Goal: Contribute content

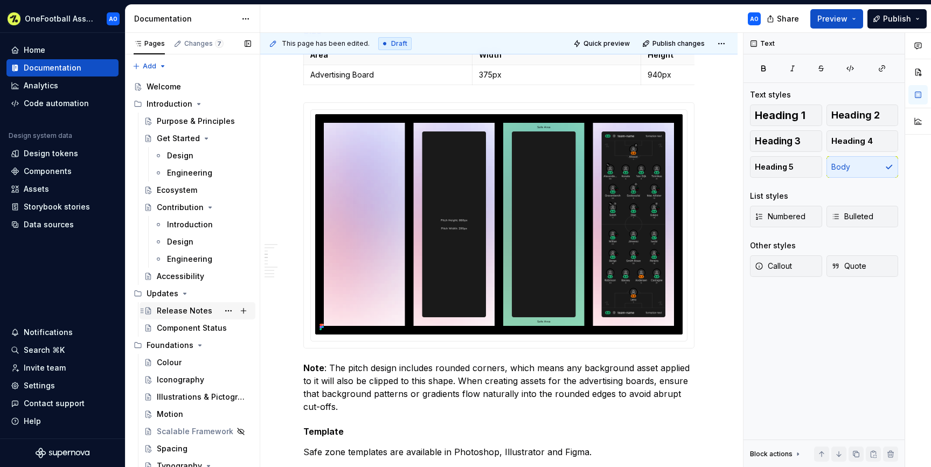
click at [197, 313] on div "Release Notes" at bounding box center [185, 311] width 56 height 11
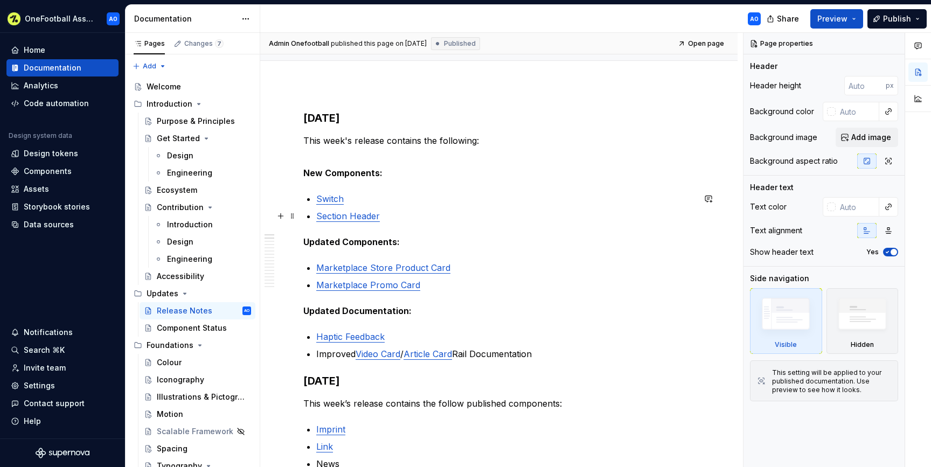
scroll to position [99, 0]
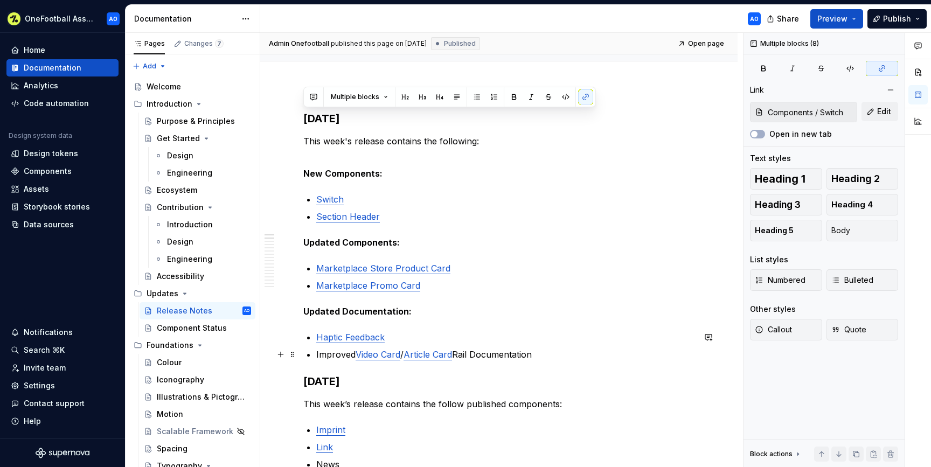
drag, startPoint x: 305, startPoint y: 120, endPoint x: 541, endPoint y: 355, distance: 333.1
copy div "[DATE] This week's release contains the following: New Components: Switch Secti…"
click at [351, 136] on p "This week's release contains the following:" at bounding box center [498, 148] width 391 height 26
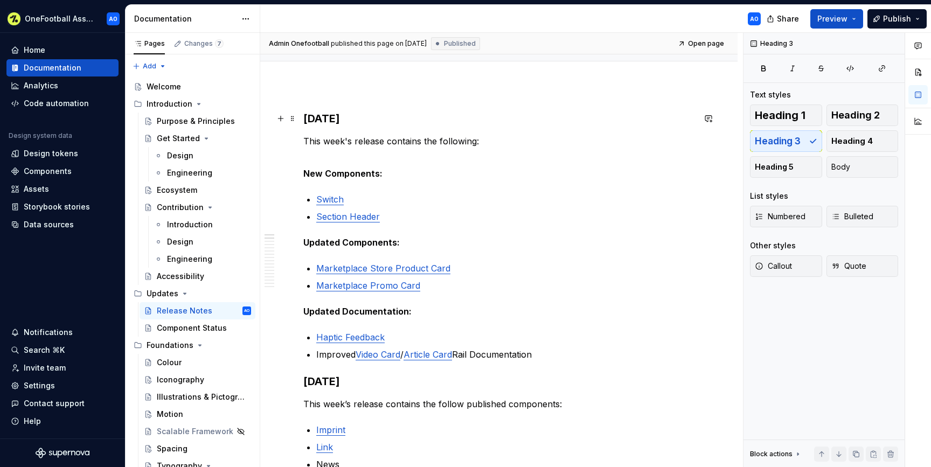
click at [308, 118] on h3 "[DATE]" at bounding box center [498, 118] width 391 height 15
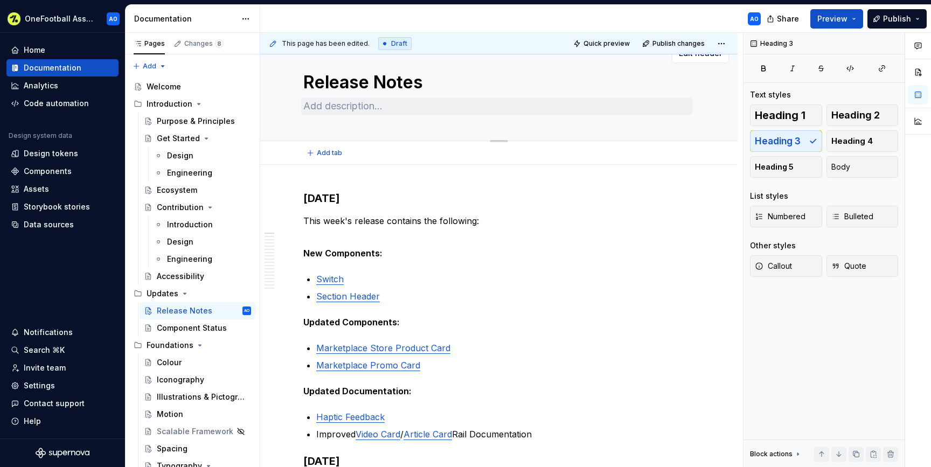
scroll to position [0, 0]
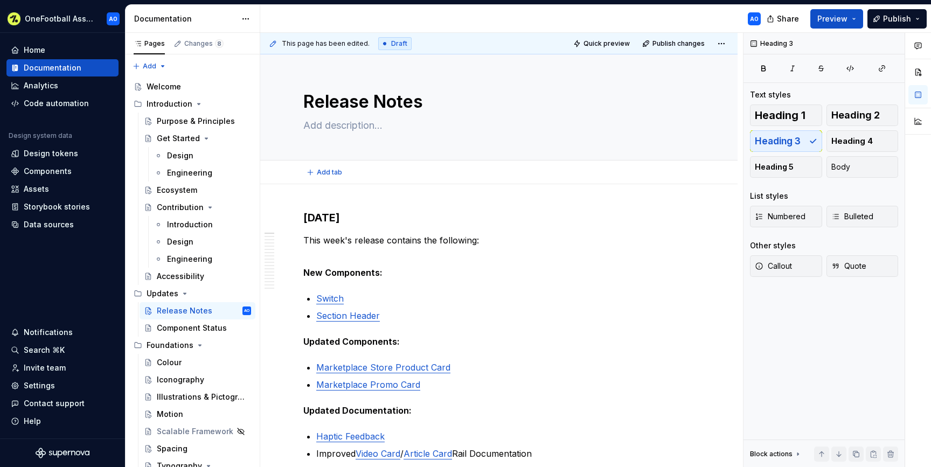
type textarea "*"
click at [313, 220] on h3 "[DATE]" at bounding box center [498, 217] width 391 height 15
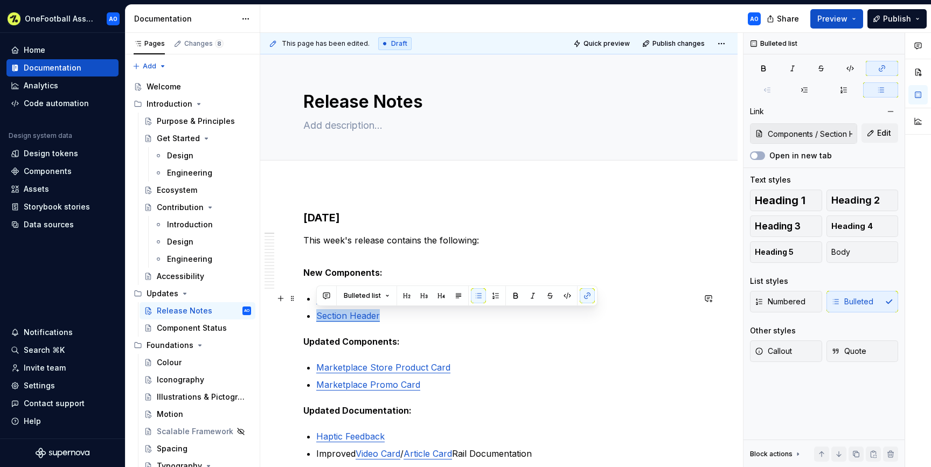
type input "Components / Switch"
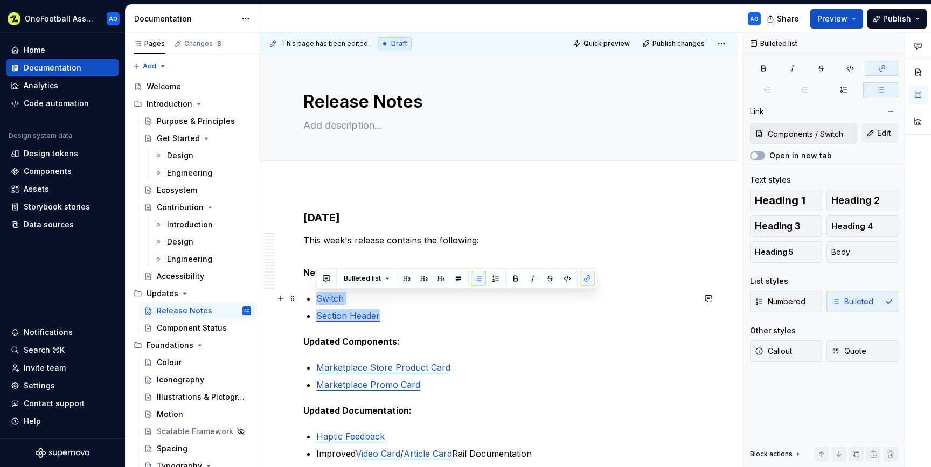
drag, startPoint x: 393, startPoint y: 315, endPoint x: 318, endPoint y: 298, distance: 77.4
click at [318, 298] on ul "Switch Section Header" at bounding box center [505, 307] width 378 height 30
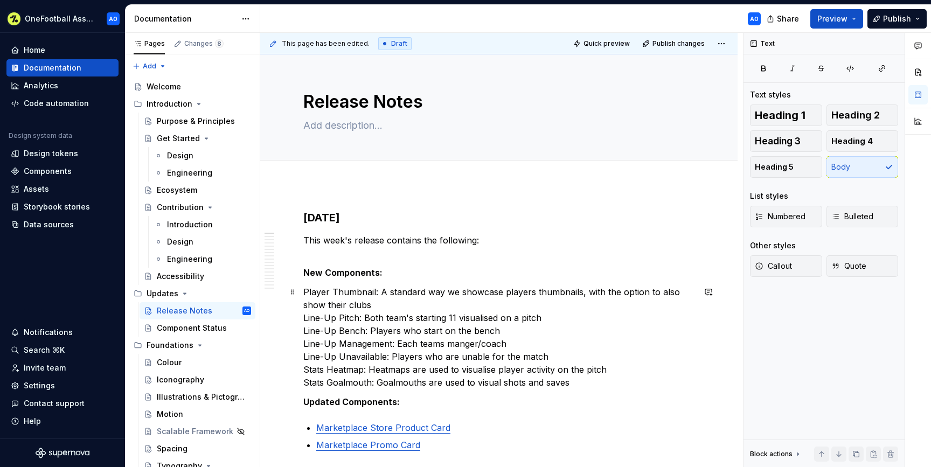
click at [305, 320] on p "Player Thumbnail: A standard way we showcase players thumbnails, with the optio…" at bounding box center [498, 337] width 391 height 103
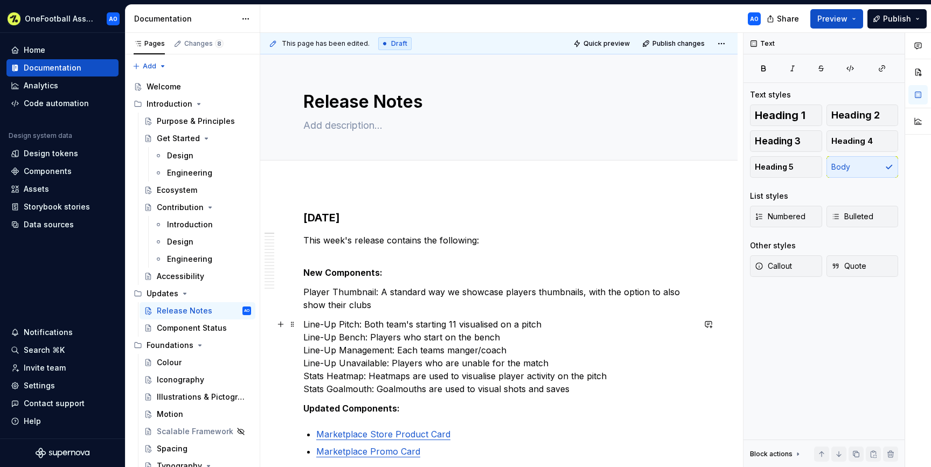
click at [305, 335] on p "Line-Up Pitch: Both team's starting 11 visualised on a pitch Line-Up Bench: Pla…" at bounding box center [498, 357] width 391 height 78
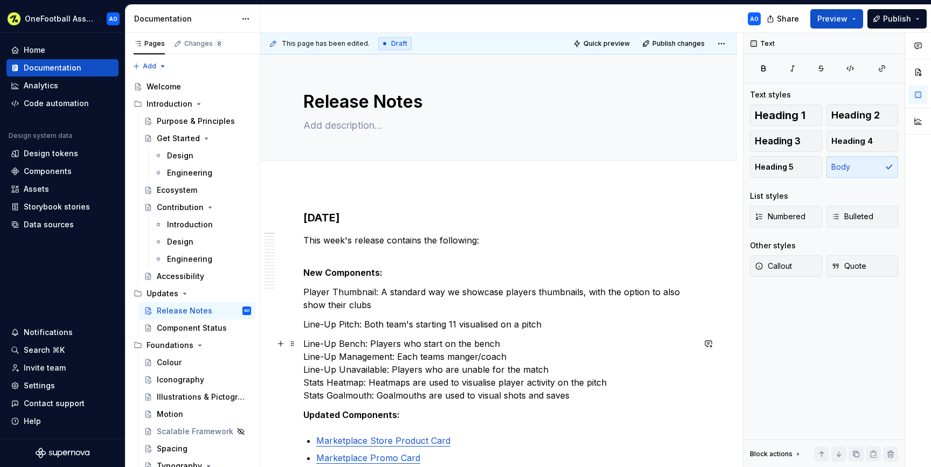
click at [304, 355] on p "Line-Up Bench: Players who start on the bench Line-Up Management: Each teams ma…" at bounding box center [498, 369] width 391 height 65
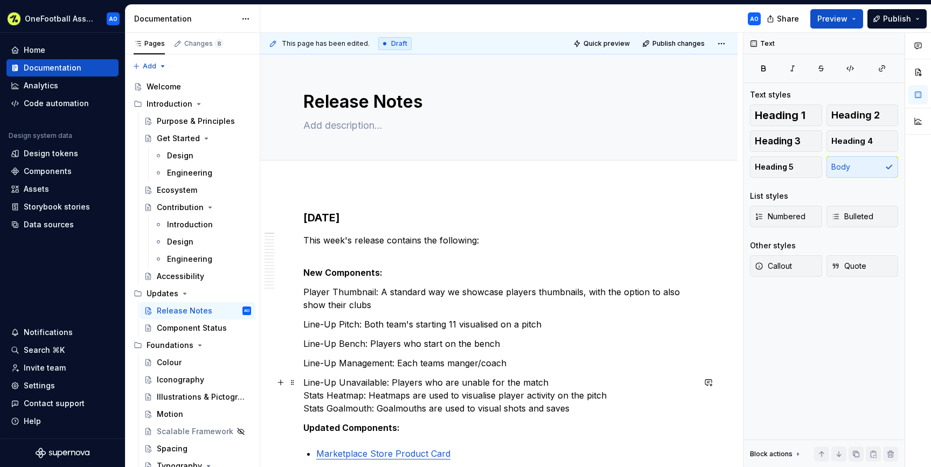
click at [305, 394] on p "Line-Up Unavailable: Players who are unable for the match Stats Heatmap: Heatma…" at bounding box center [498, 395] width 391 height 39
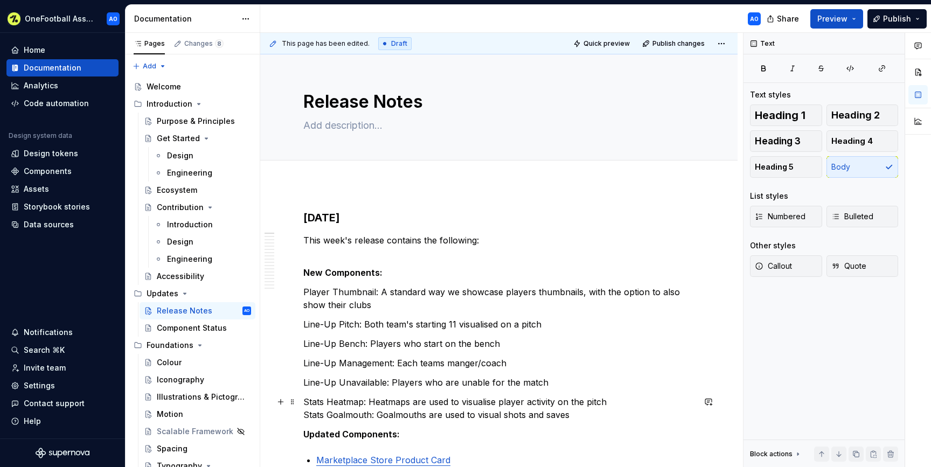
click at [305, 416] on p "Stats Heatmap: Heatmaps are used to visualise player activity on the pitch Stat…" at bounding box center [498, 409] width 391 height 26
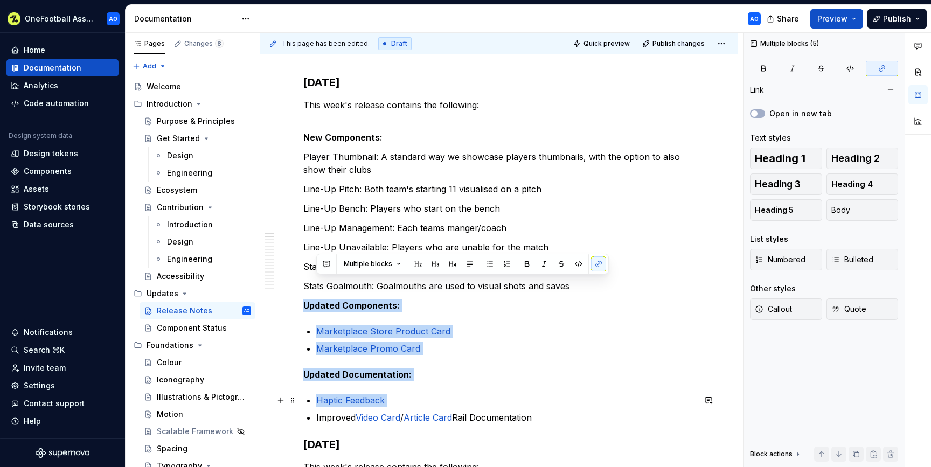
scroll to position [137, 0]
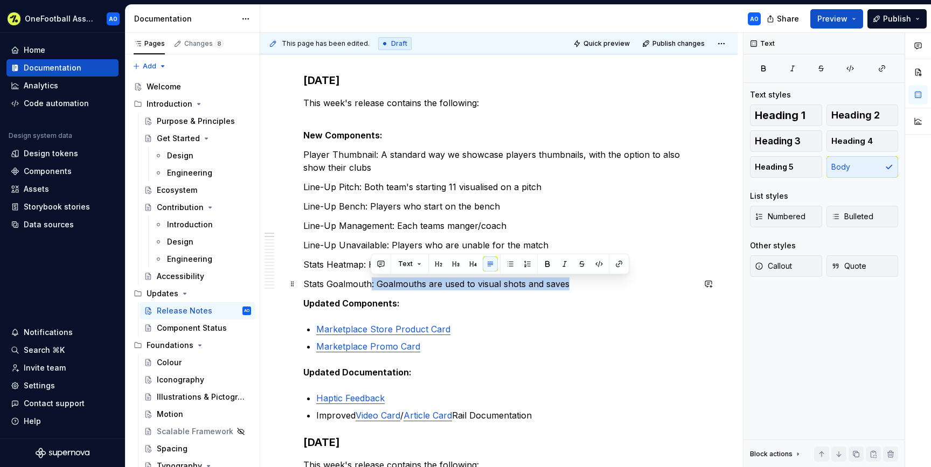
drag, startPoint x: 572, startPoint y: 425, endPoint x: 372, endPoint y: 279, distance: 247.7
click at [372, 279] on p "Stats Goalmouth: Goalmouths are used to visual shots and saves" at bounding box center [498, 284] width 391 height 13
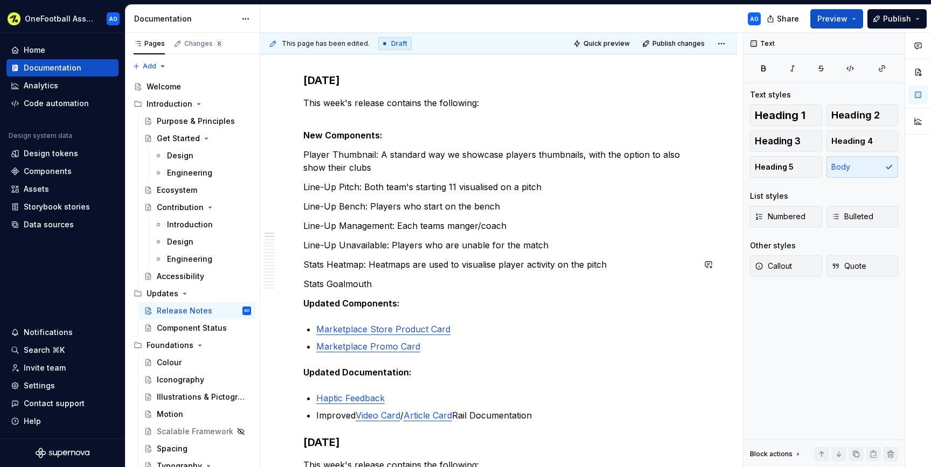
type textarea "*"
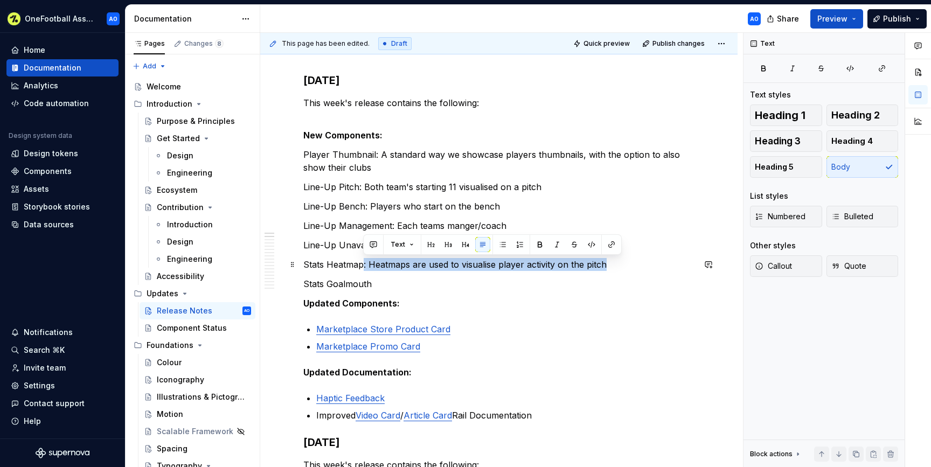
drag, startPoint x: 629, startPoint y: 263, endPoint x: 362, endPoint y: 265, distance: 267.3
click at [362, 265] on p "Stats Heatmap: Heatmaps are used to visualise player activity on the pitch" at bounding box center [498, 264] width 391 height 13
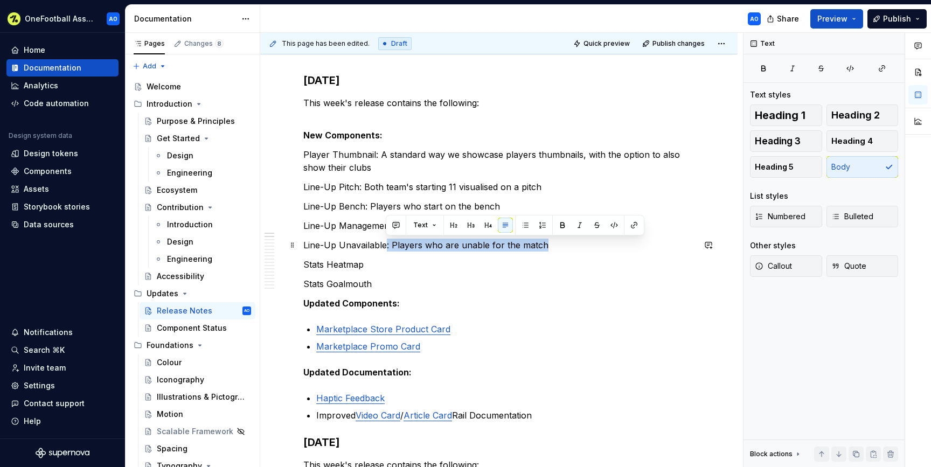
drag, startPoint x: 544, startPoint y: 244, endPoint x: 385, endPoint y: 243, distance: 159.5
click at [385, 243] on p "Line-Up Unavailable: Players who are unable for the match" at bounding box center [498, 245] width 391 height 13
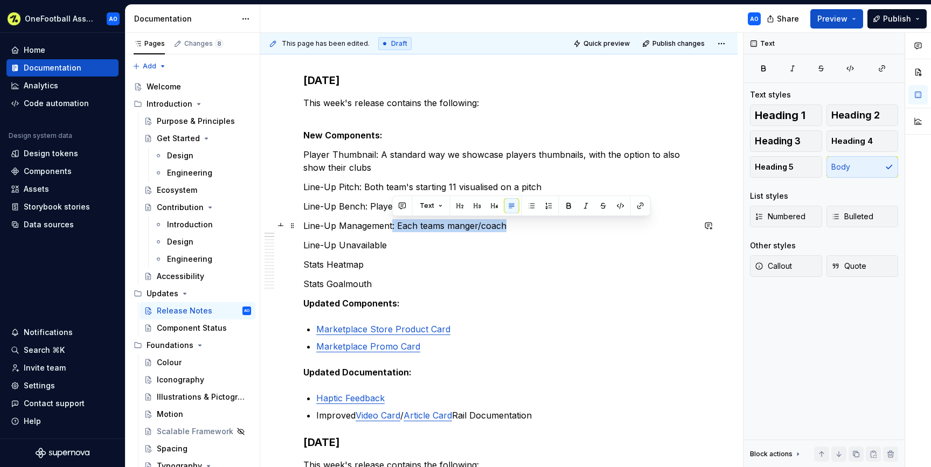
drag, startPoint x: 522, startPoint y: 224, endPoint x: 392, endPoint y: 227, distance: 130.5
click at [392, 227] on p "Line-Up Management: Each teams manger/coach" at bounding box center [498, 225] width 391 height 13
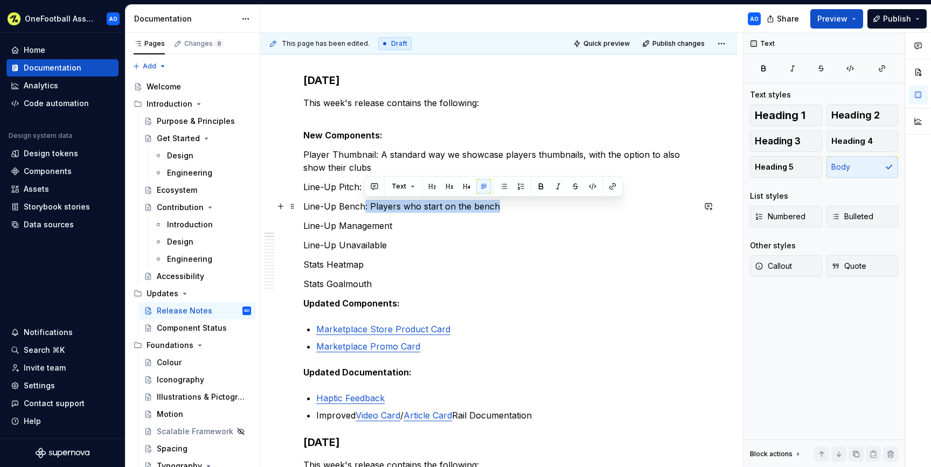
drag, startPoint x: 501, startPoint y: 208, endPoint x: 363, endPoint y: 207, distance: 138.0
click at [363, 207] on p "Line-Up Bench: Players who start on the bench" at bounding box center [498, 206] width 391 height 13
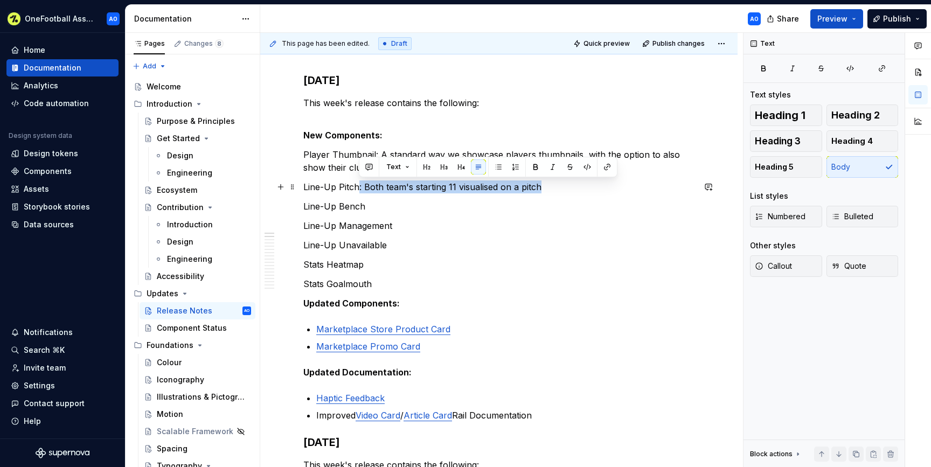
drag, startPoint x: 545, startPoint y: 187, endPoint x: 357, endPoint y: 187, distance: 188.1
click at [357, 187] on p "Line-Up Pitch: Both team's starting 11 visualised on a pitch" at bounding box center [498, 187] width 391 height 13
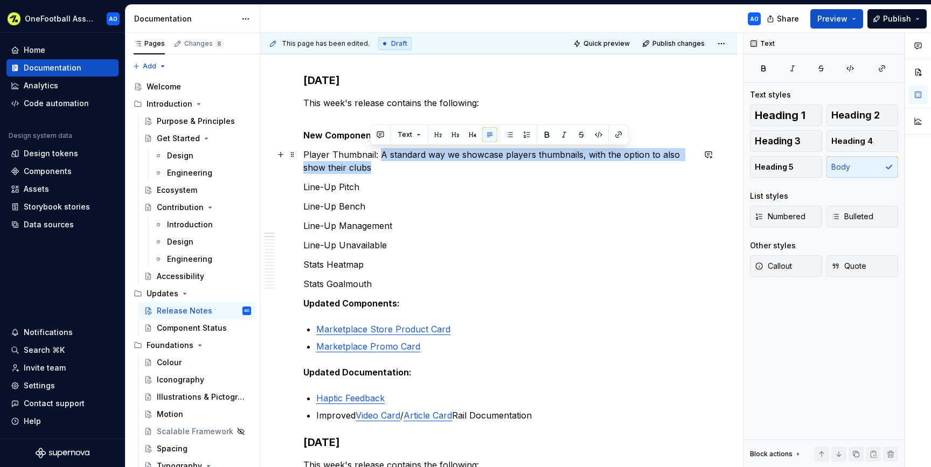
drag, startPoint x: 388, startPoint y: 168, endPoint x: 379, endPoint y: 155, distance: 15.9
click at [379, 155] on p "Player Thumbnail: A standard way we showcase players thumbnails, with the optio…" at bounding box center [498, 161] width 391 height 26
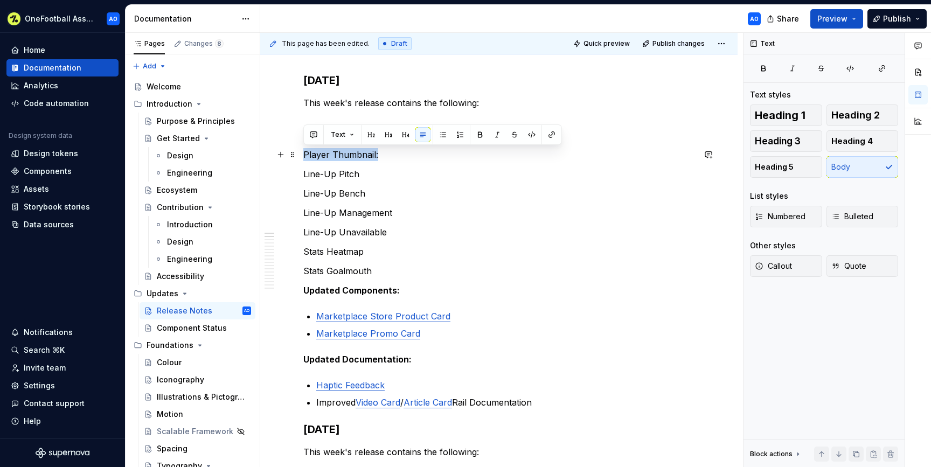
drag, startPoint x: 380, startPoint y: 153, endPoint x: 305, endPoint y: 155, distance: 75.5
click at [305, 155] on p "Player Thumbnail:" at bounding box center [498, 154] width 391 height 13
click at [546, 134] on button "button" at bounding box center [551, 134] width 15 height 15
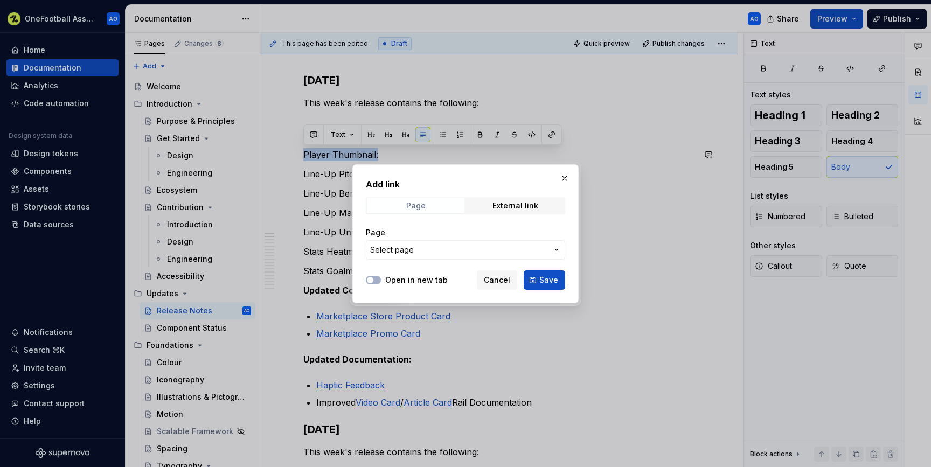
click at [451, 206] on span "Page" at bounding box center [416, 205] width 98 height 15
click at [422, 254] on span "Select page" at bounding box center [459, 250] width 178 height 11
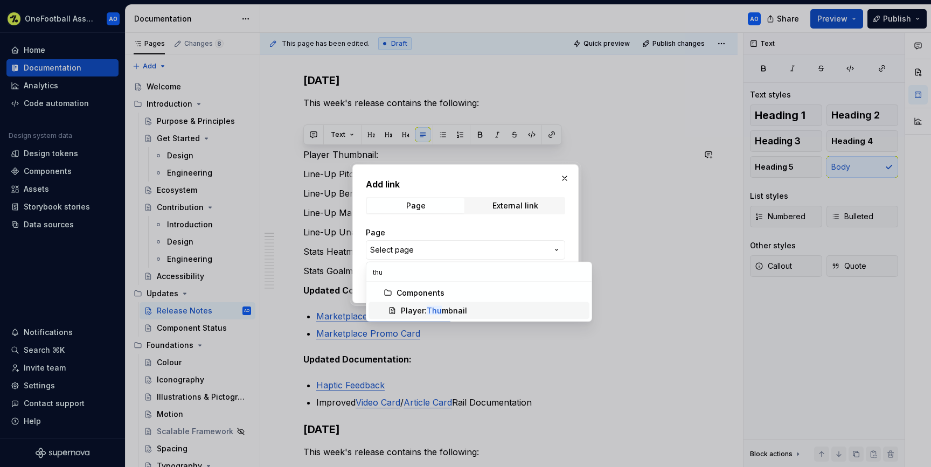
type input "thu"
click at [440, 308] on mark "Thu" at bounding box center [434, 310] width 15 height 9
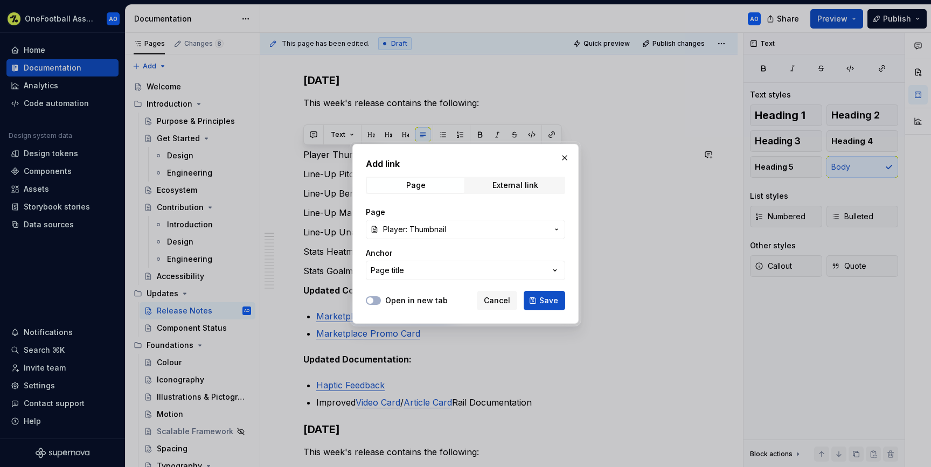
drag, startPoint x: 540, startPoint y: 299, endPoint x: 455, endPoint y: 253, distance: 96.7
click at [540, 299] on span "Save" at bounding box center [548, 300] width 19 height 11
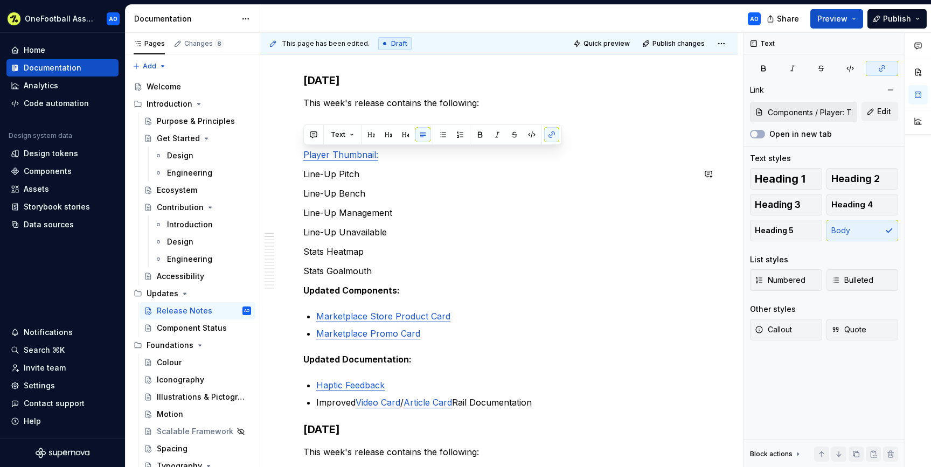
click at [334, 160] on p "Player Thumbnail:" at bounding box center [498, 154] width 391 height 13
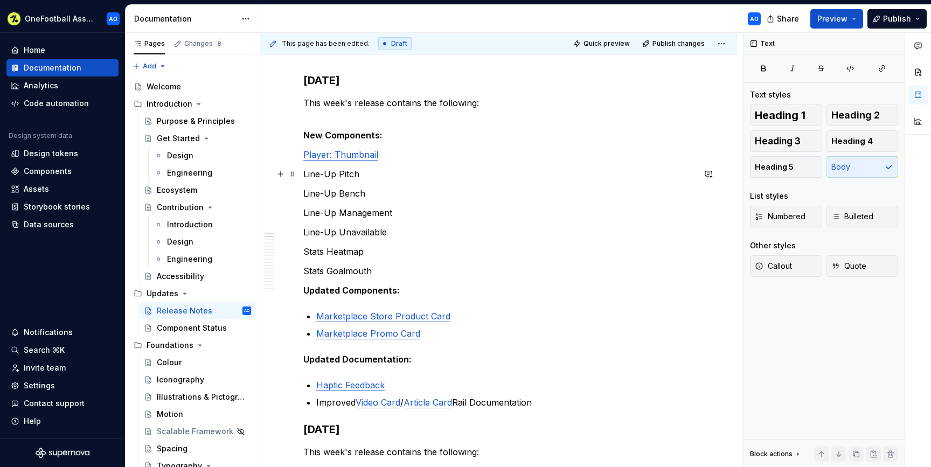
click at [362, 175] on p "Line-Up Pitch" at bounding box center [498, 174] width 391 height 13
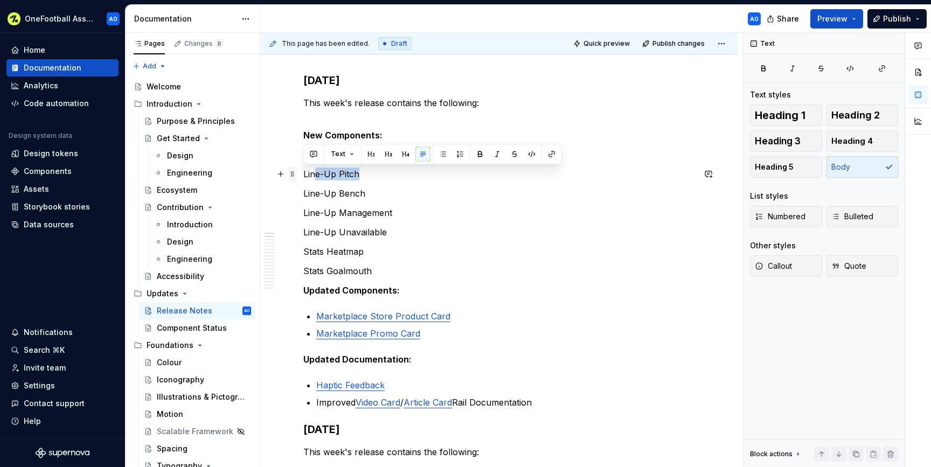
drag, startPoint x: 339, startPoint y: 172, endPoint x: 292, endPoint y: 173, distance: 46.9
click at [409, 179] on p "Line-Up Pitch" at bounding box center [498, 174] width 391 height 13
click at [549, 154] on button "button" at bounding box center [551, 154] width 15 height 15
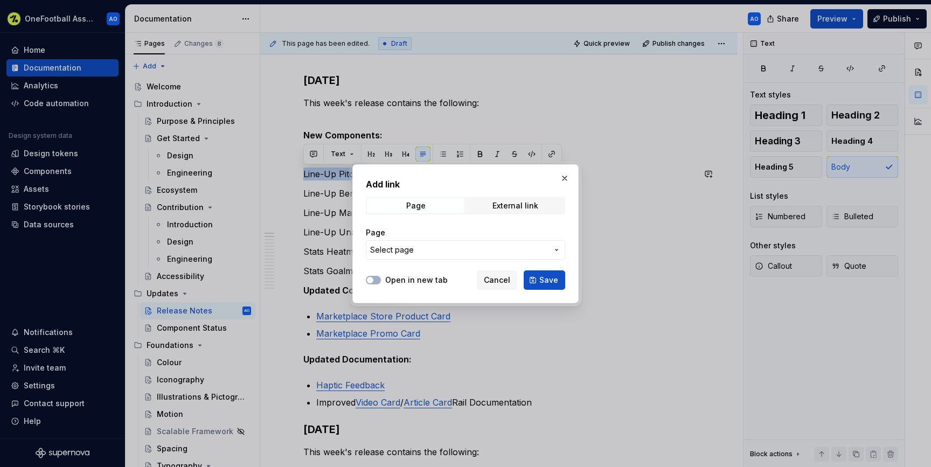
click at [459, 245] on span "Select page" at bounding box center [459, 250] width 178 height 11
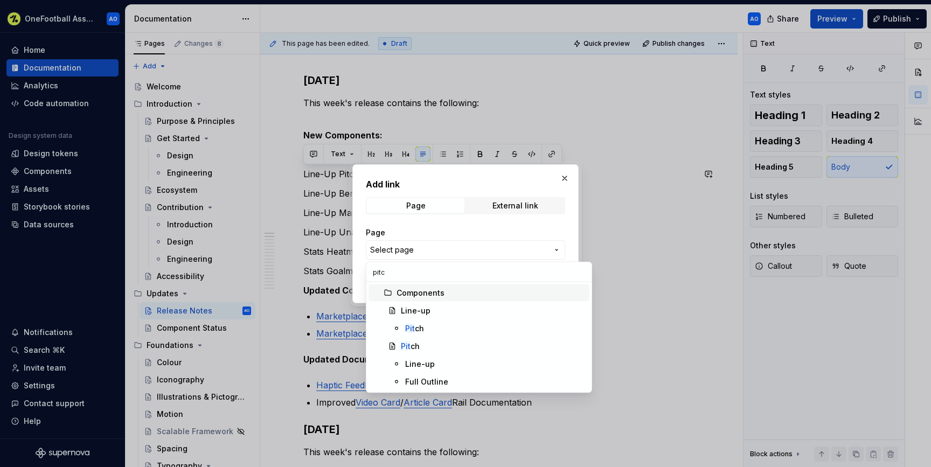
type input "pitch"
click at [425, 363] on div "Line-up" at bounding box center [420, 364] width 30 height 11
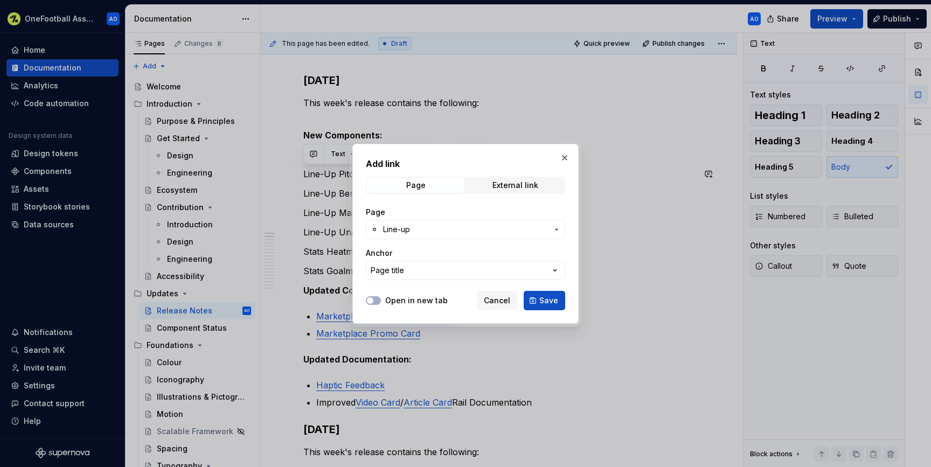
click at [545, 305] on span "Save" at bounding box center [548, 300] width 19 height 11
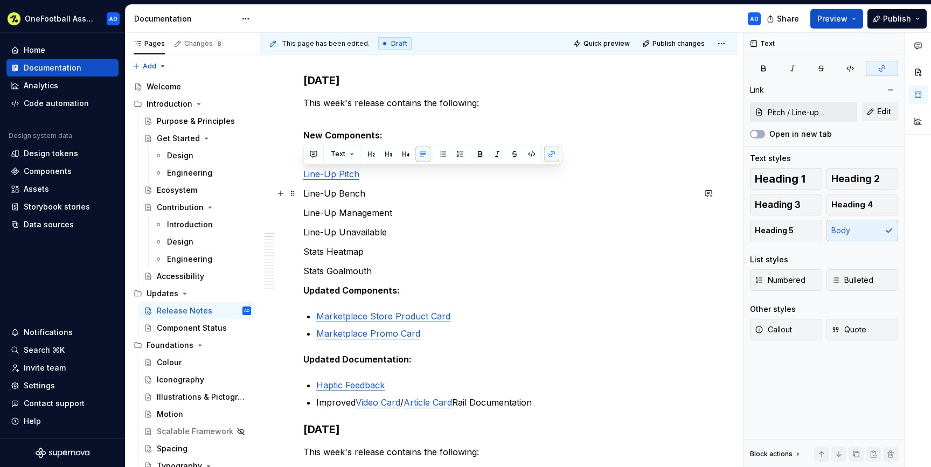
click at [379, 191] on p "Line-Up Bench" at bounding box center [498, 193] width 391 height 13
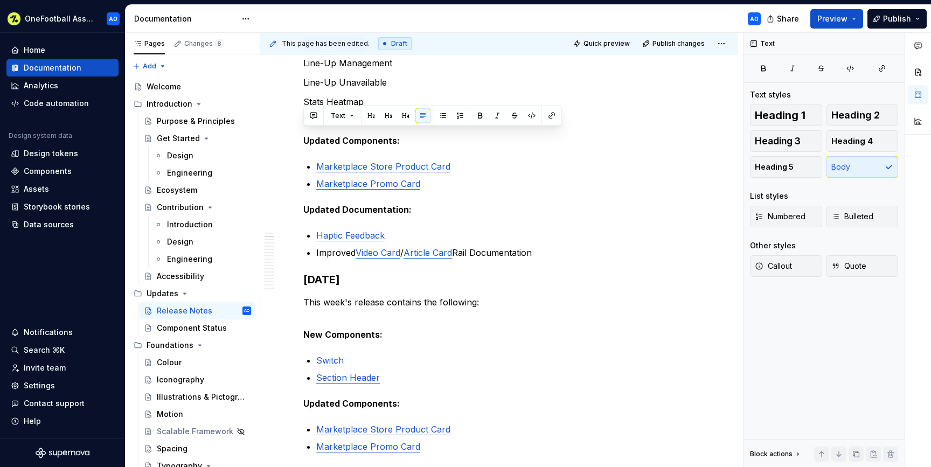
scroll to position [37, 0]
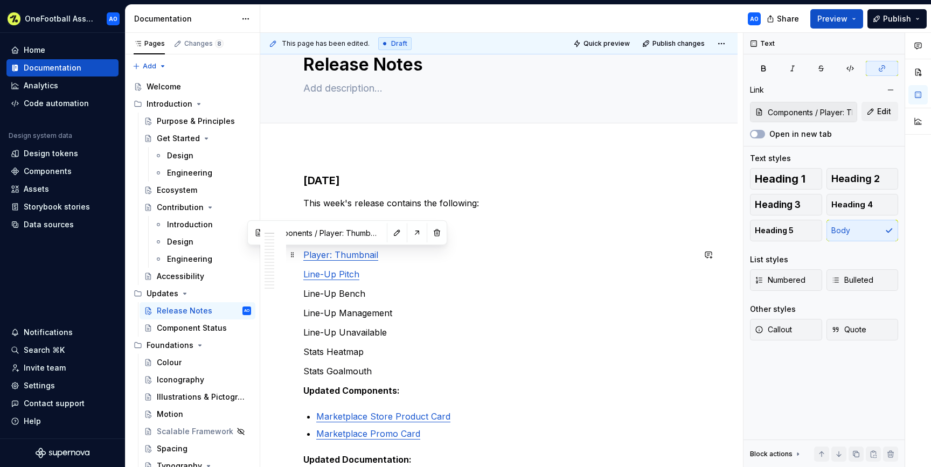
click at [335, 252] on link "Player: Thumbnail" at bounding box center [340, 255] width 75 height 11
click at [377, 295] on p "Line-Up Bench" at bounding box center [498, 293] width 391 height 13
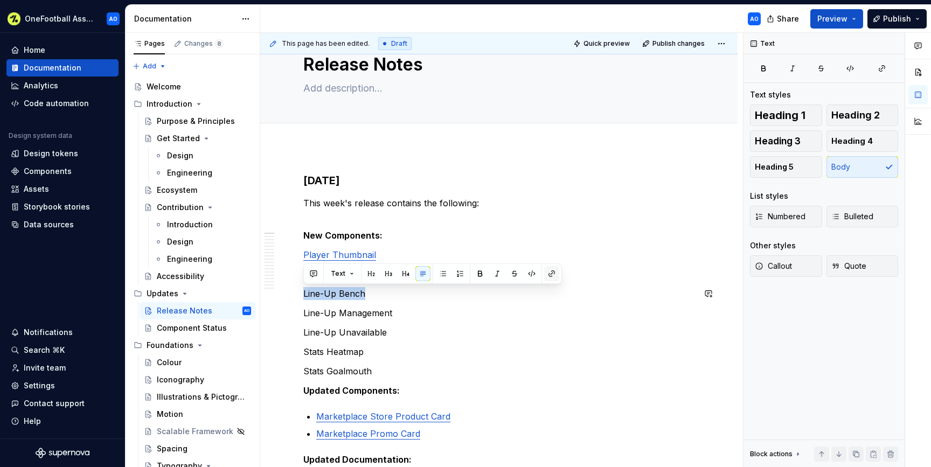
click at [549, 273] on button "button" at bounding box center [551, 273] width 15 height 15
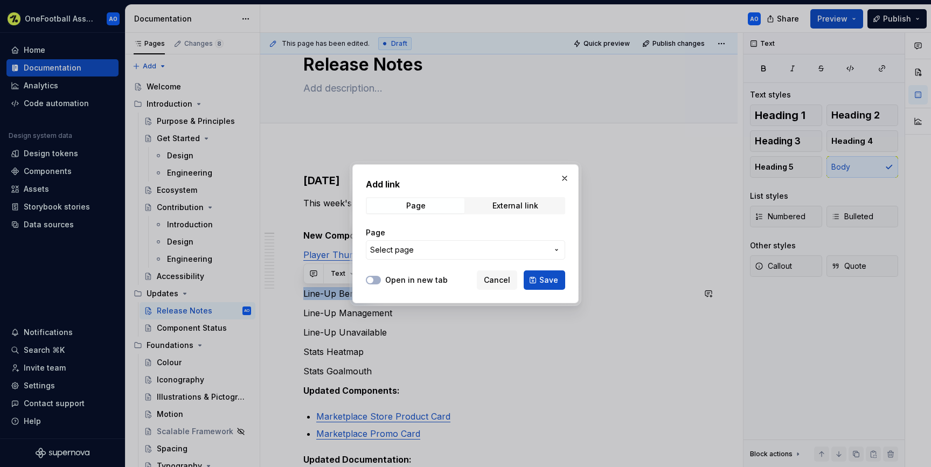
click at [517, 246] on span "Select page" at bounding box center [459, 250] width 178 height 11
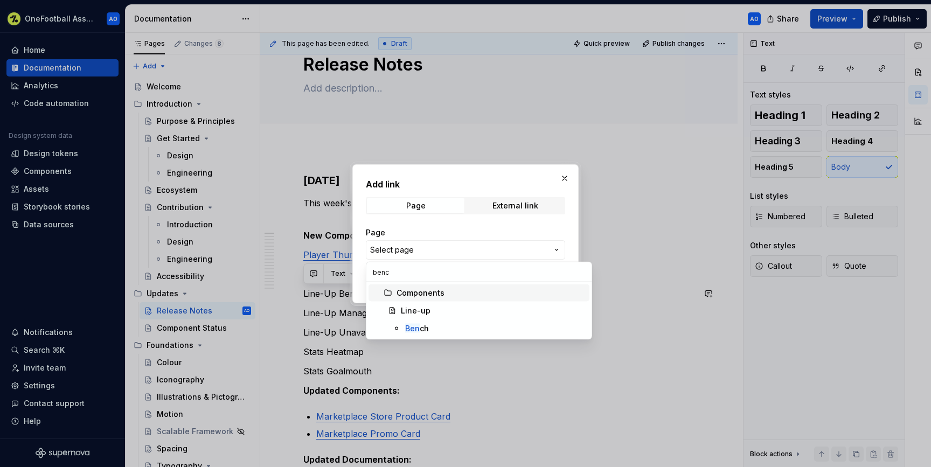
type input "bench"
click at [413, 317] on span "Line-up" at bounding box center [479, 310] width 221 height 17
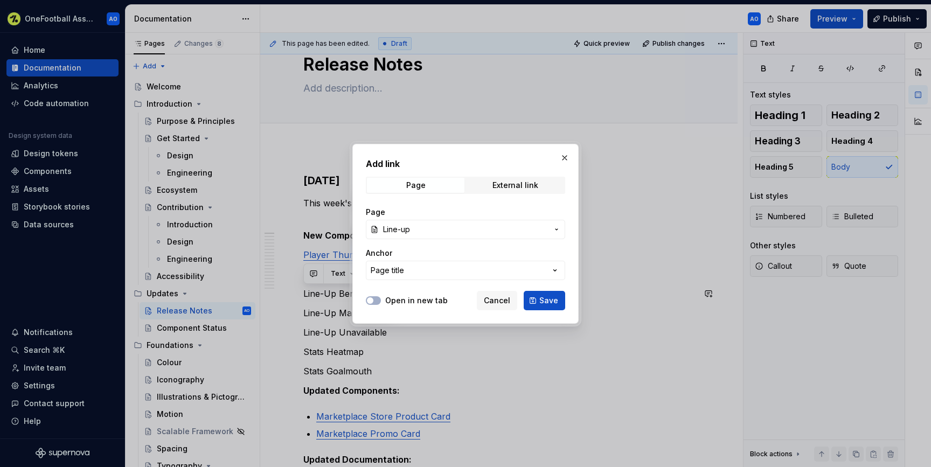
click at [411, 234] on span "Line-up" at bounding box center [465, 229] width 165 height 11
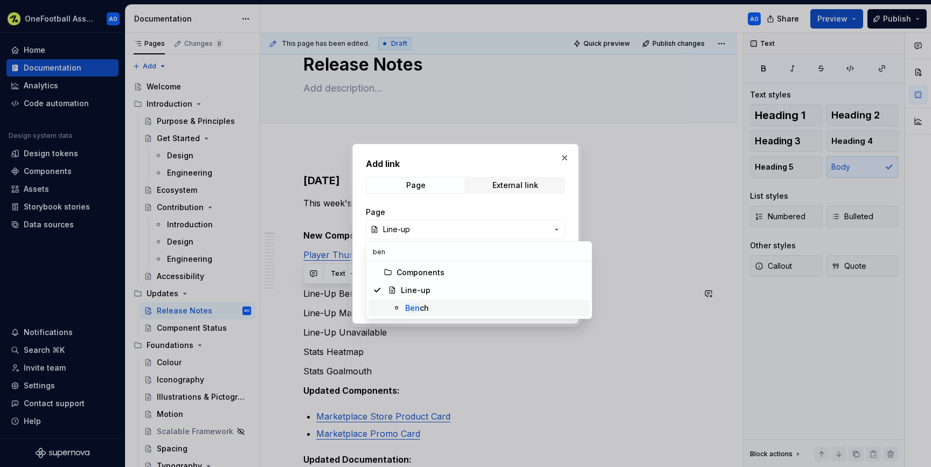
type input "ben"
click at [417, 306] on mark "Ben" at bounding box center [412, 307] width 15 height 9
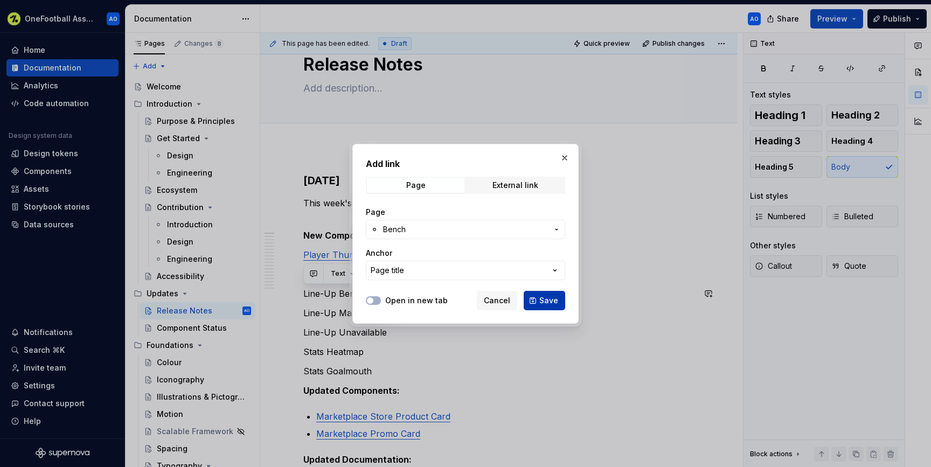
click at [543, 299] on span "Save" at bounding box center [548, 300] width 19 height 11
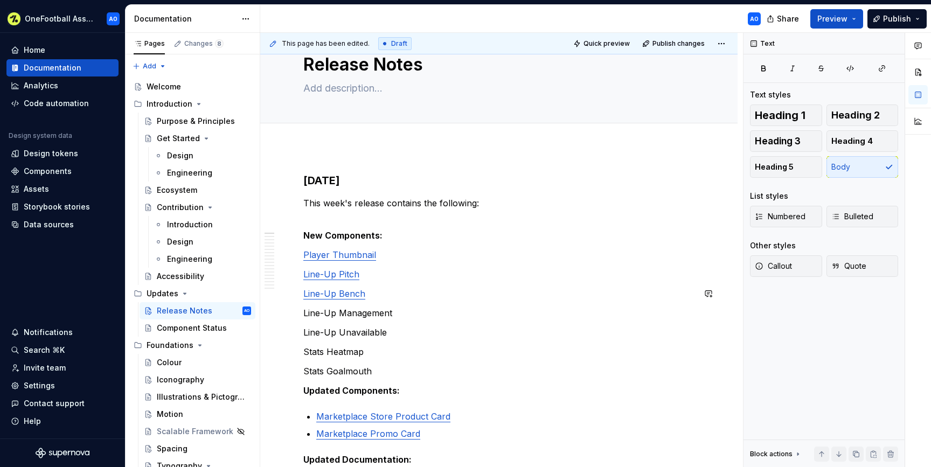
click at [396, 307] on p "Line-Up Management" at bounding box center [498, 313] width 391 height 13
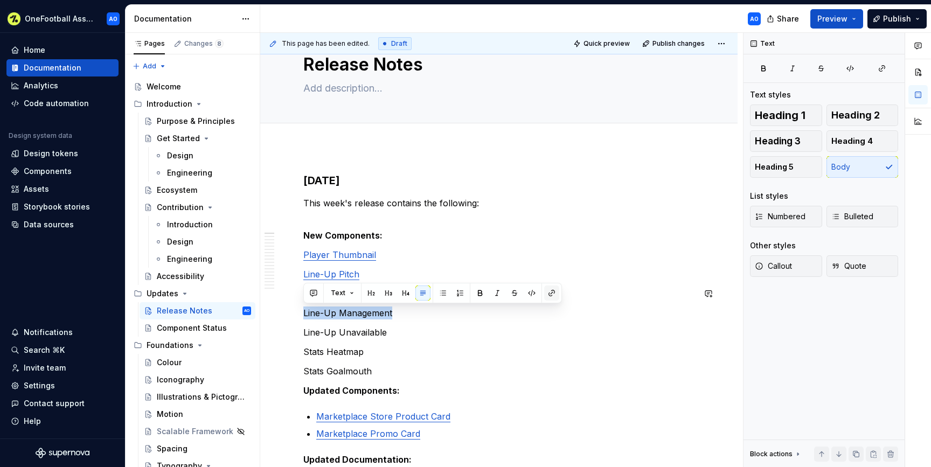
click at [552, 292] on button "button" at bounding box center [551, 293] width 15 height 15
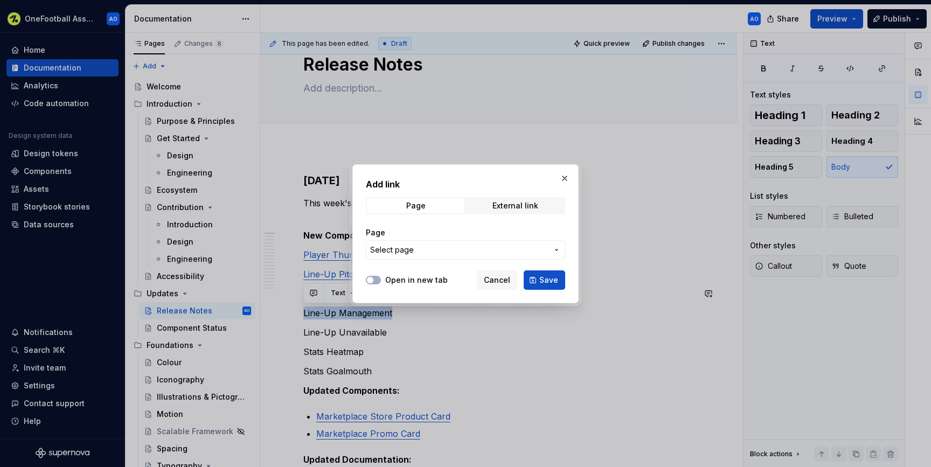
click at [476, 243] on button "Select page" at bounding box center [465, 249] width 199 height 19
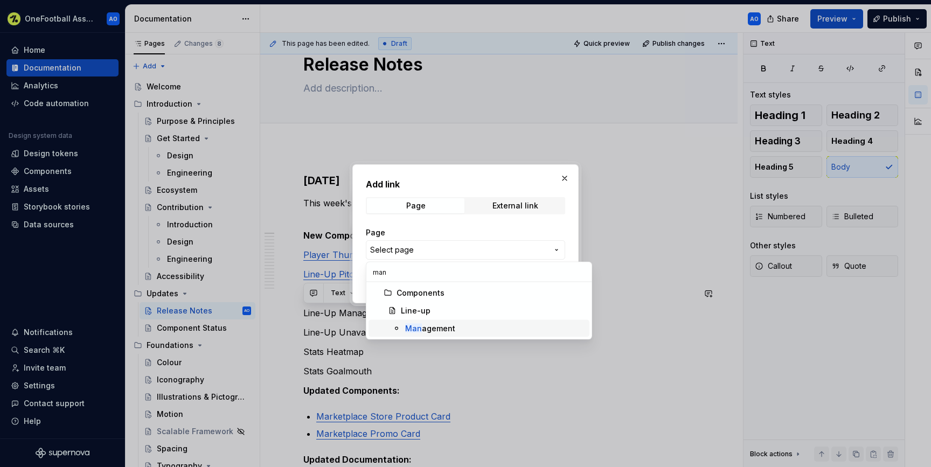
type input "man"
click at [432, 324] on div "Man agement" at bounding box center [430, 328] width 50 height 11
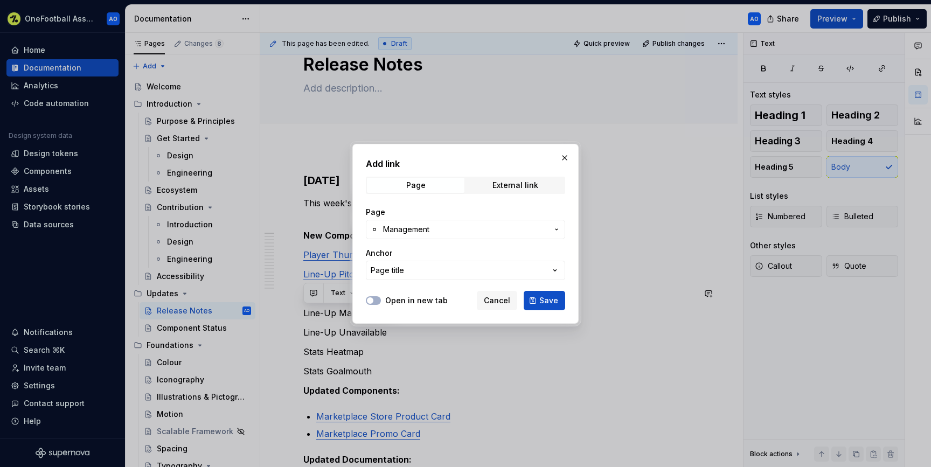
click at [534, 300] on button "Save" at bounding box center [544, 300] width 41 height 19
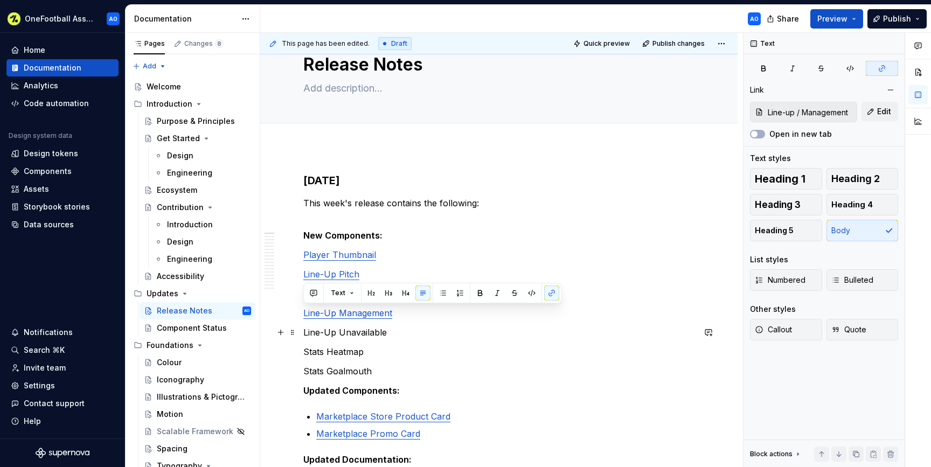
click at [395, 331] on p "Line-Up Unavailable" at bounding box center [498, 332] width 391 height 13
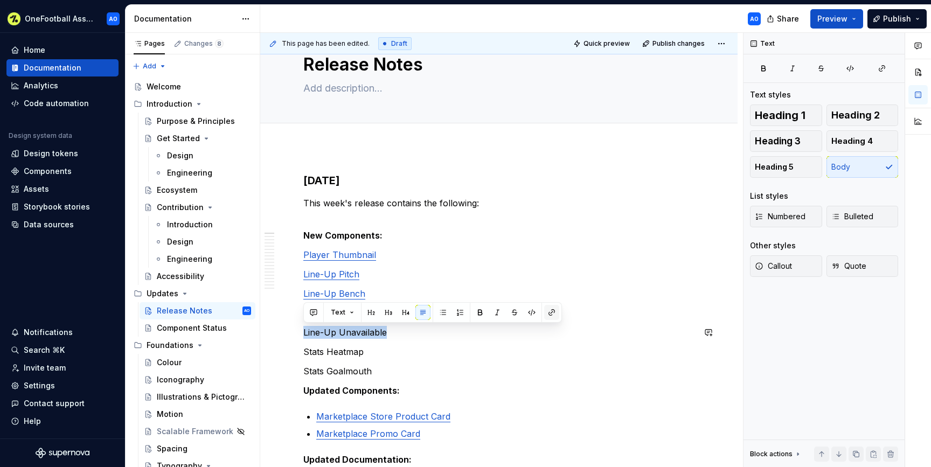
click at [549, 315] on button "button" at bounding box center [551, 312] width 15 height 15
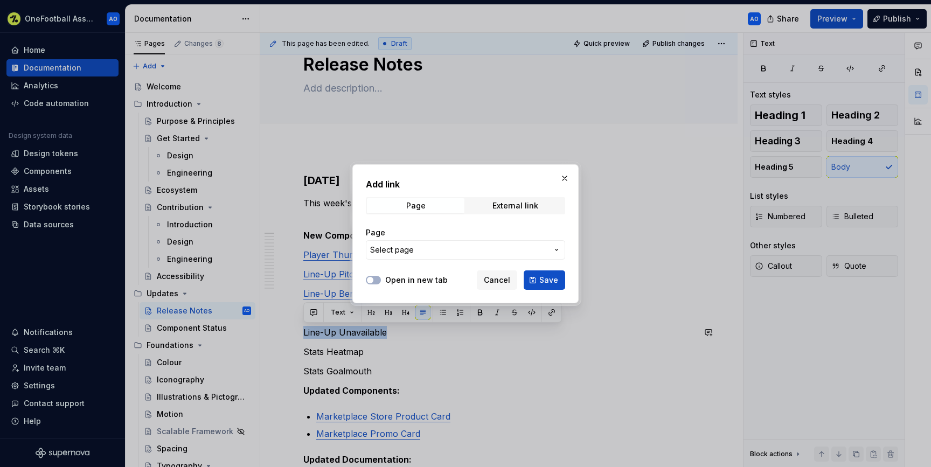
click at [453, 241] on button "Select page" at bounding box center [465, 249] width 199 height 19
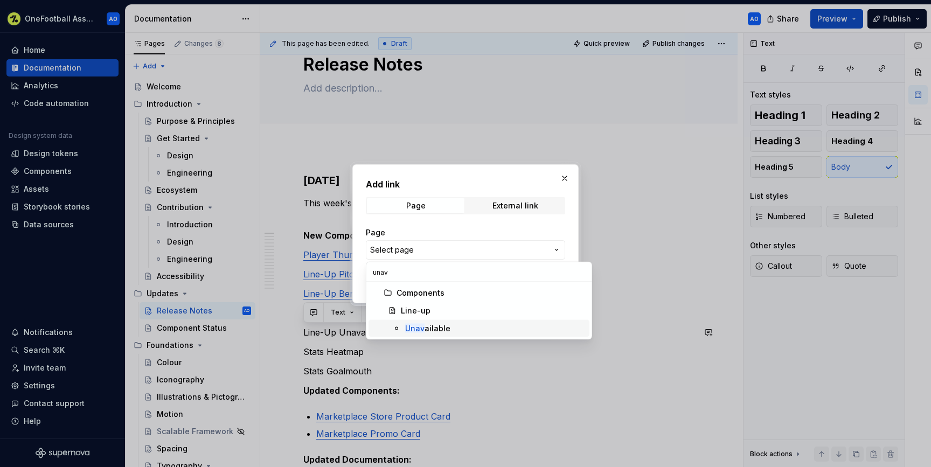
type input "unav"
click at [427, 325] on div "Unav ailable" at bounding box center [427, 328] width 45 height 11
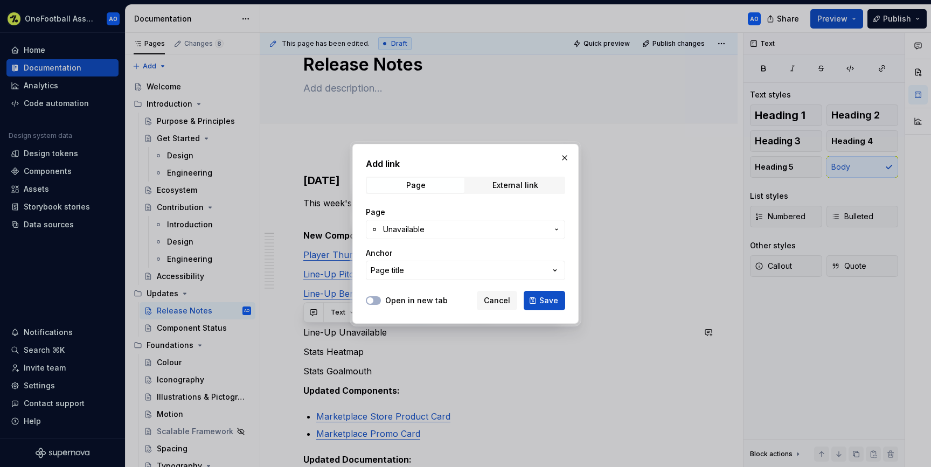
drag, startPoint x: 534, startPoint y: 301, endPoint x: 481, endPoint y: 312, distance: 53.8
click at [534, 301] on button "Save" at bounding box center [544, 300] width 41 height 19
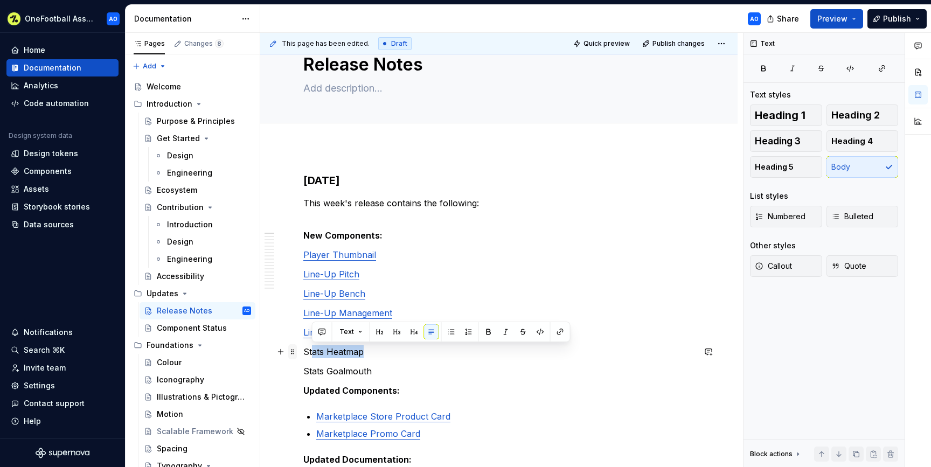
drag, startPoint x: 366, startPoint y: 354, endPoint x: 293, endPoint y: 349, distance: 73.4
click at [317, 352] on p "Stats Heatmap" at bounding box center [498, 351] width 391 height 13
click at [305, 350] on p "Stats Heatmap" at bounding box center [498, 351] width 391 height 13
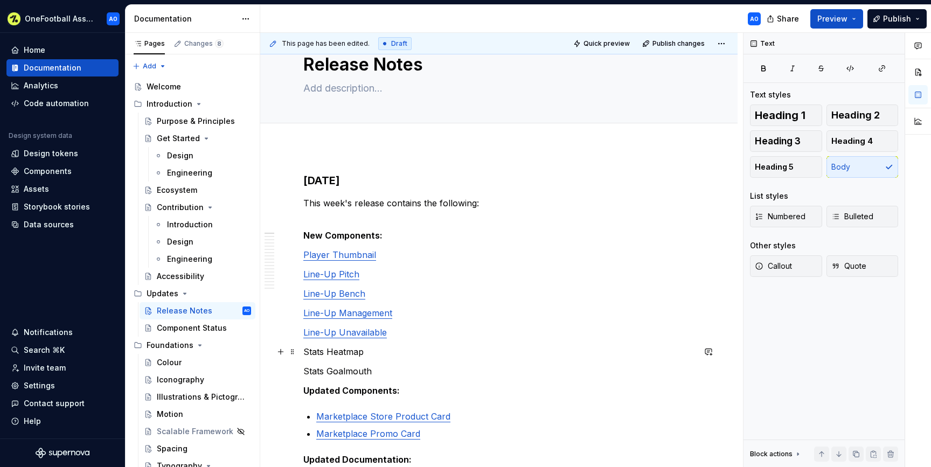
click at [341, 352] on p "Stats Heatmap" at bounding box center [498, 351] width 391 height 13
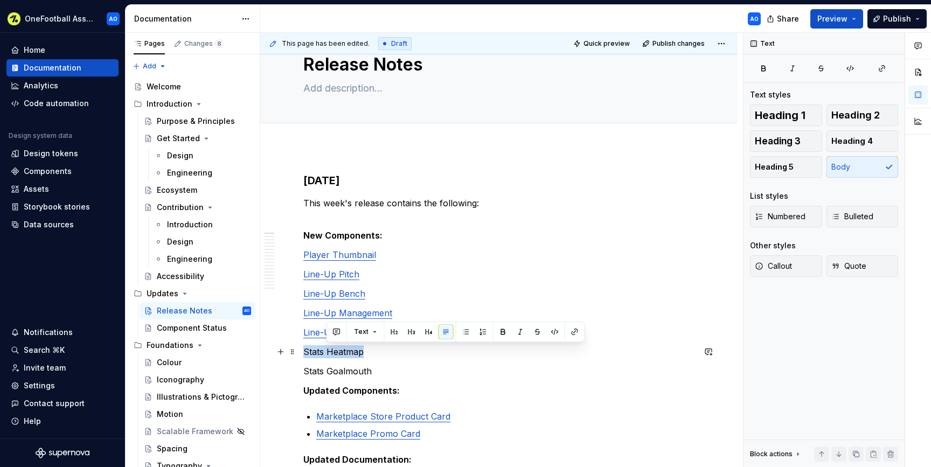
click at [341, 352] on p "Stats Heatmap" at bounding box center [498, 351] width 391 height 13
click at [555, 336] on button "button" at bounding box center [551, 331] width 15 height 15
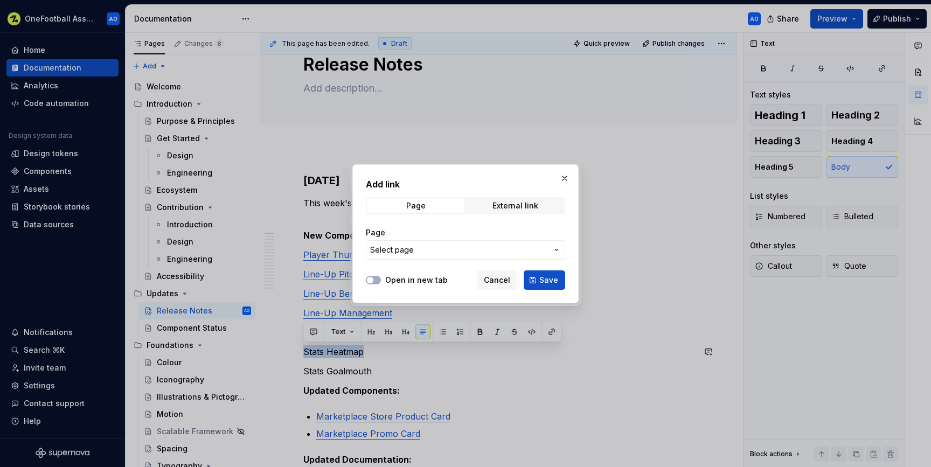
click at [488, 254] on span "Select page" at bounding box center [459, 250] width 178 height 11
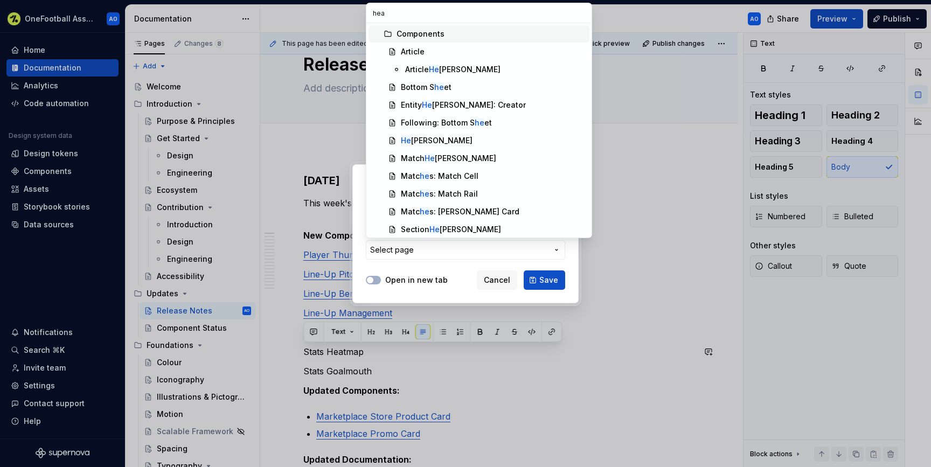
type input "heat"
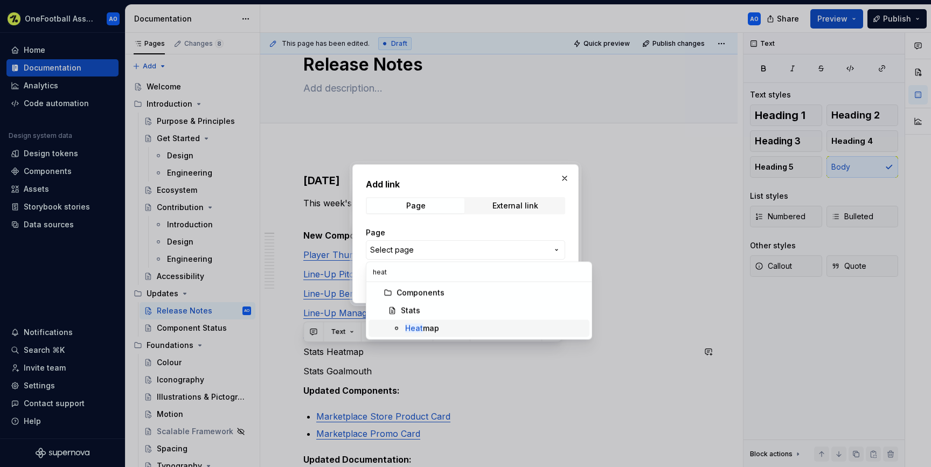
click at [444, 330] on div "Heat map" at bounding box center [495, 328] width 180 height 11
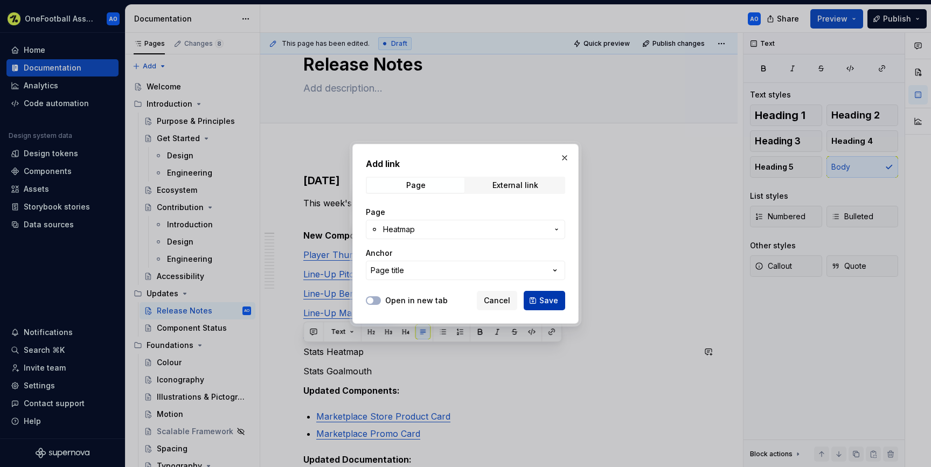
click at [529, 303] on button "Save" at bounding box center [544, 300] width 41 height 19
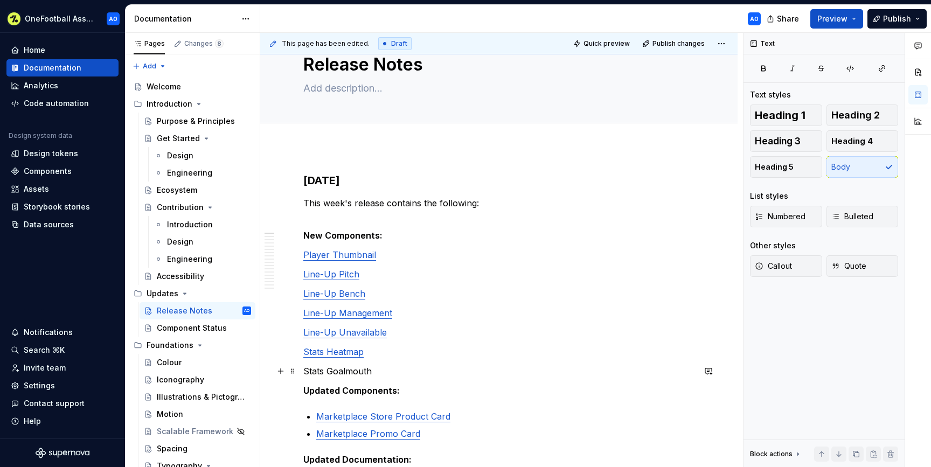
click at [389, 372] on p "Stats Goalmouth" at bounding box center [498, 371] width 391 height 13
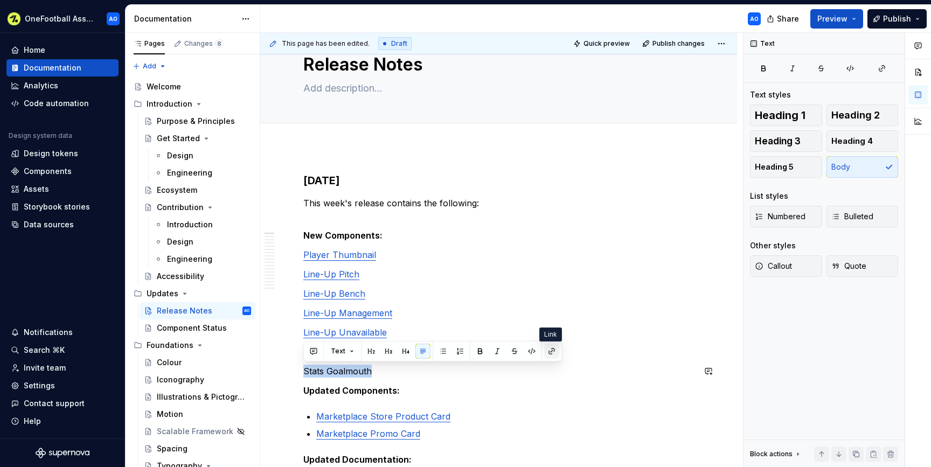
click at [552, 350] on button "button" at bounding box center [551, 351] width 15 height 15
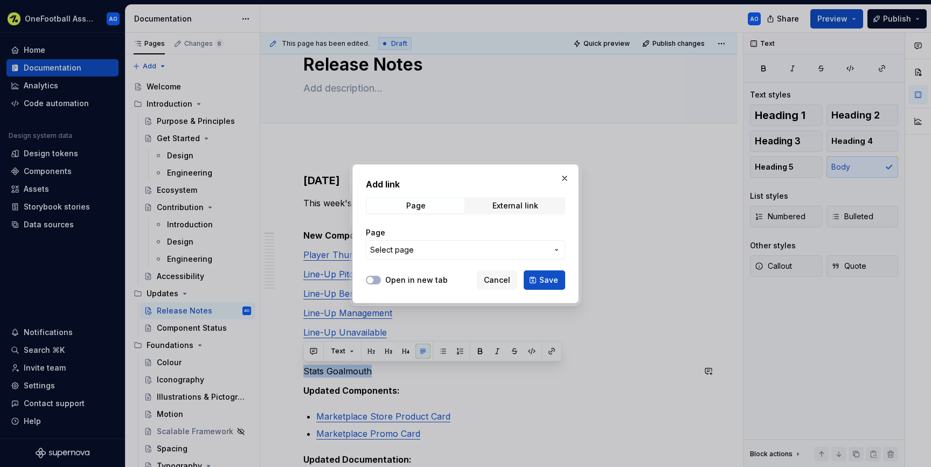
click at [521, 245] on span "Select page" at bounding box center [459, 250] width 178 height 11
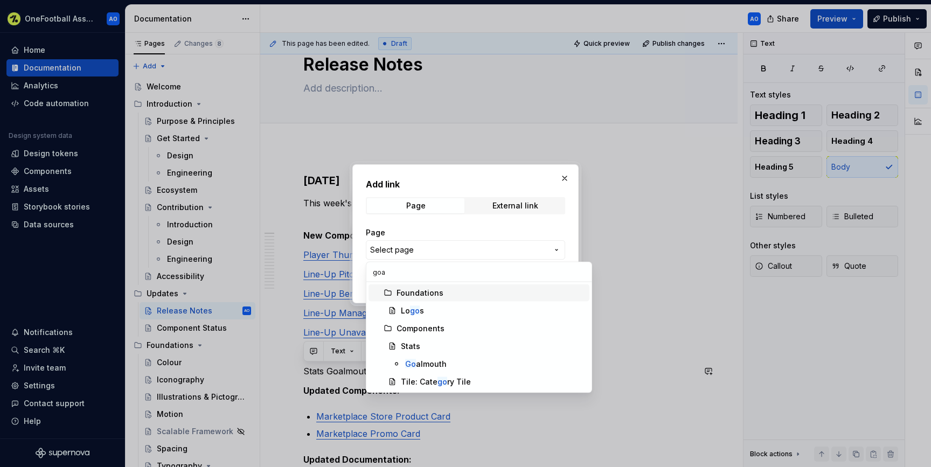
type input "goal"
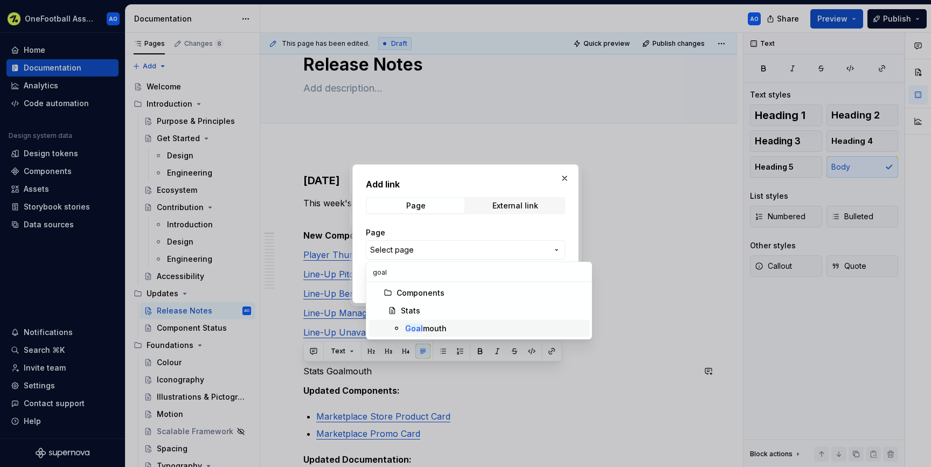
click at [454, 323] on div "Goal mouth" at bounding box center [495, 328] width 180 height 11
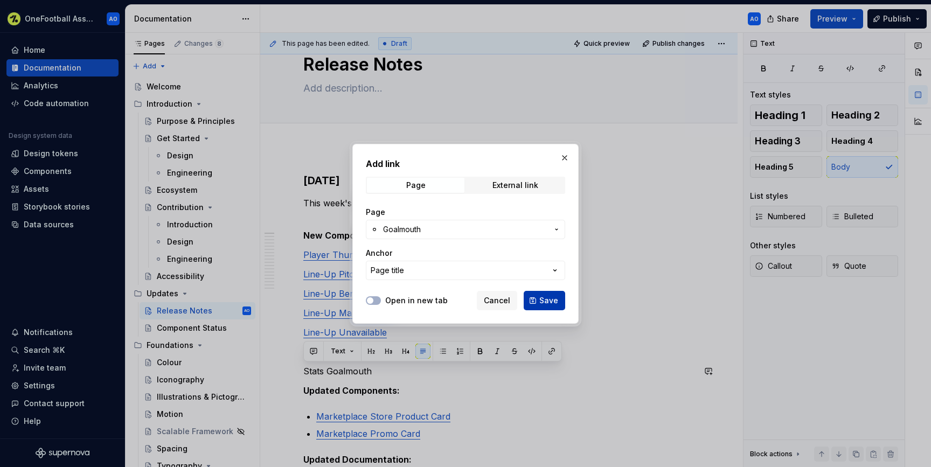
click at [557, 302] on span "Save" at bounding box center [548, 300] width 19 height 11
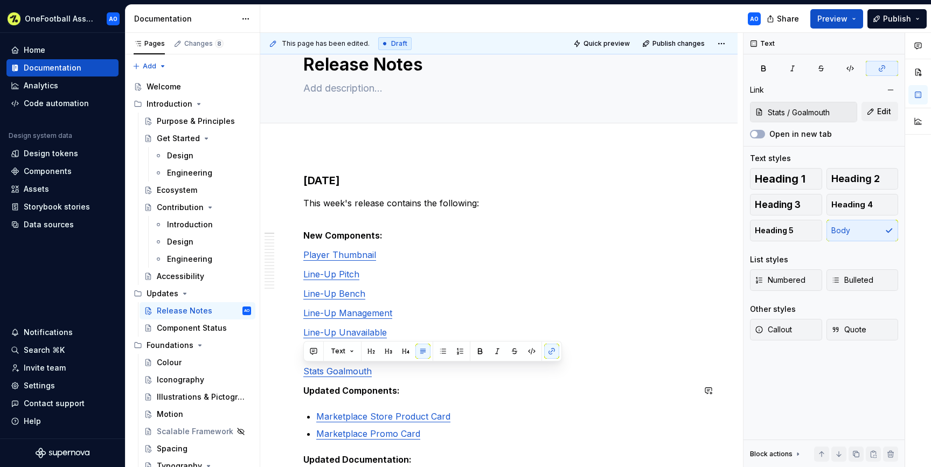
click at [474, 420] on p "Marketplace Store Product Card" at bounding box center [505, 416] width 378 height 13
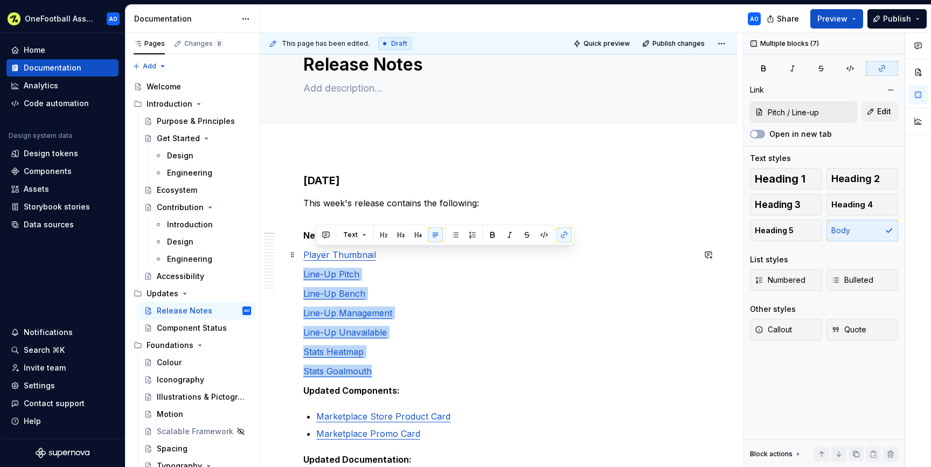
type input "Components / Player: Thumbnail"
drag, startPoint x: 397, startPoint y: 371, endPoint x: 301, endPoint y: 260, distance: 147.5
click at [442, 237] on button "button" at bounding box center [442, 234] width 15 height 15
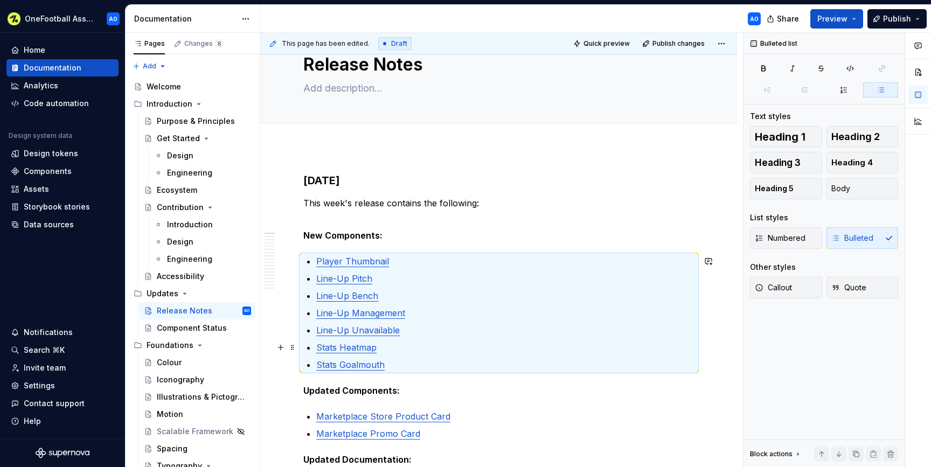
click at [427, 353] on p "Stats Heatmap" at bounding box center [505, 347] width 378 height 13
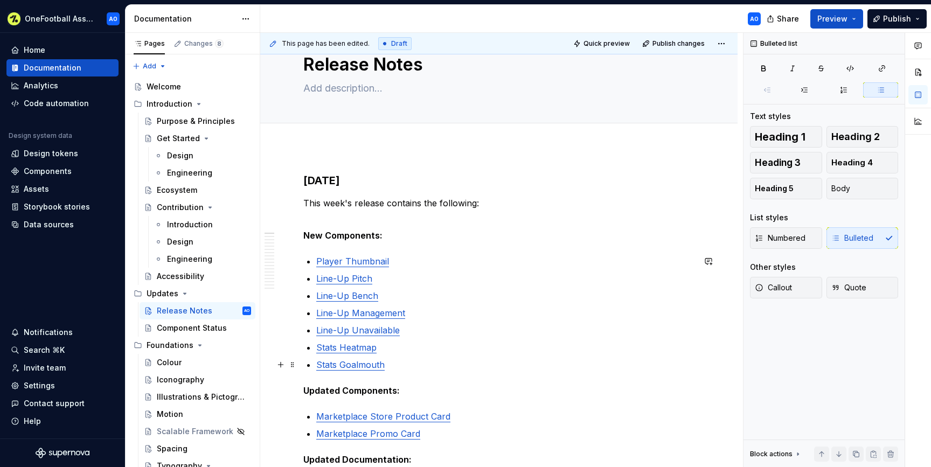
scroll to position [118, 0]
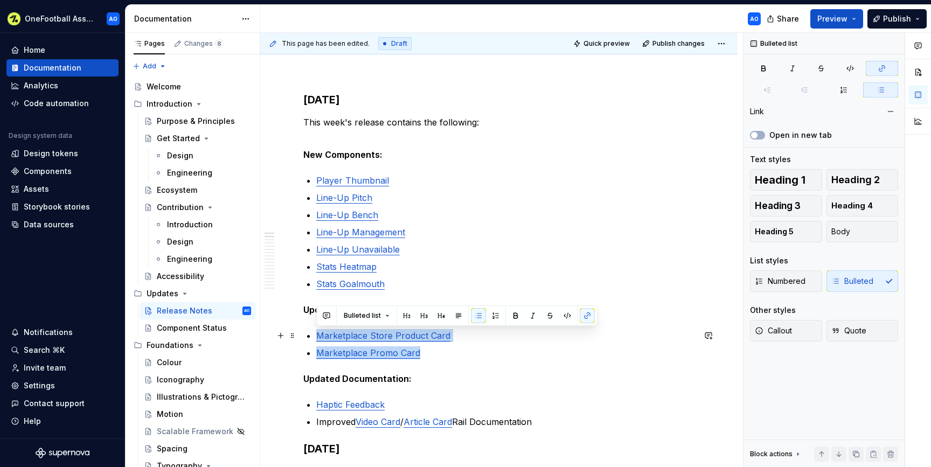
drag, startPoint x: 428, startPoint y: 353, endPoint x: 316, endPoint y: 335, distance: 113.6
click at [316, 335] on ul "Marketplace Store Product Card Marketplace Promo Card" at bounding box center [505, 344] width 378 height 30
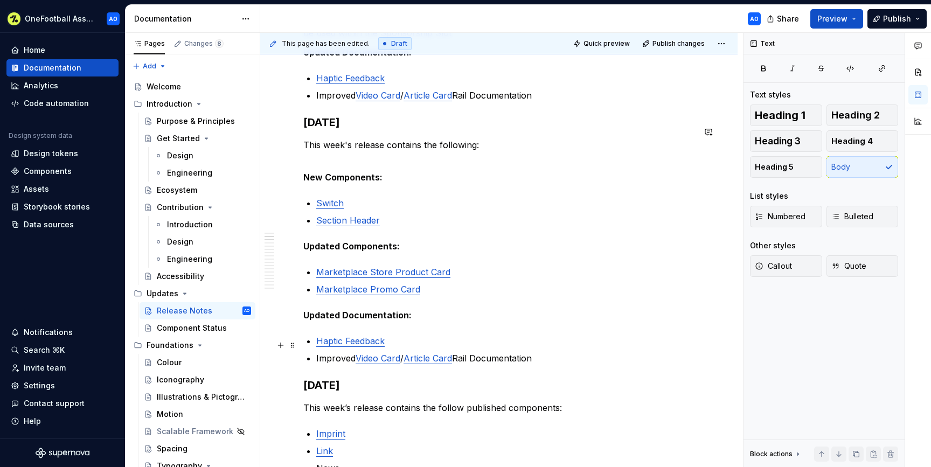
scroll to position [279, 0]
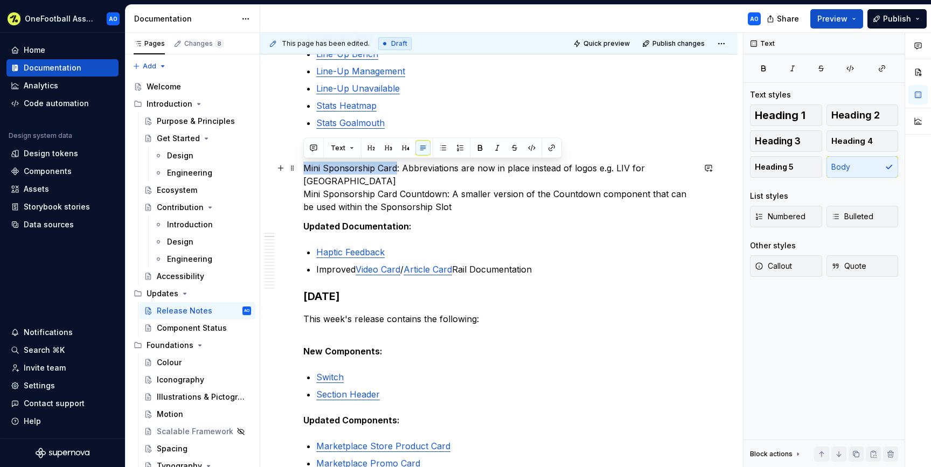
drag, startPoint x: 397, startPoint y: 168, endPoint x: 300, endPoint y: 171, distance: 97.1
click at [554, 149] on button "button" at bounding box center [551, 148] width 15 height 15
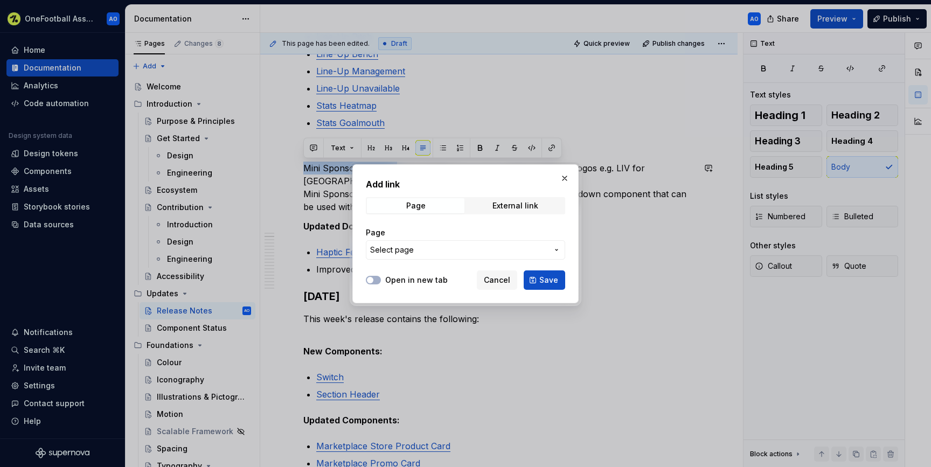
click at [448, 248] on span "Select page" at bounding box center [459, 250] width 178 height 11
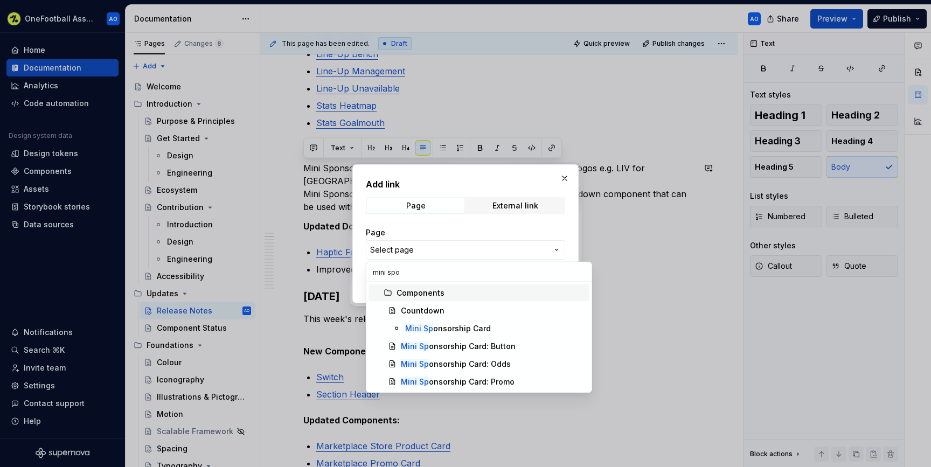
type input "mini spon"
click at [493, 361] on div "Mini Spon sorship Card: Odds" at bounding box center [456, 364] width 110 height 11
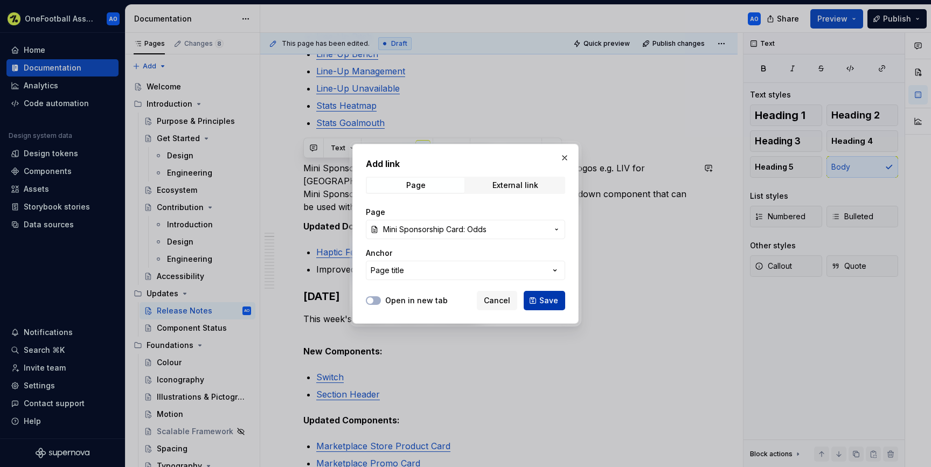
click at [551, 299] on span "Save" at bounding box center [548, 300] width 19 height 11
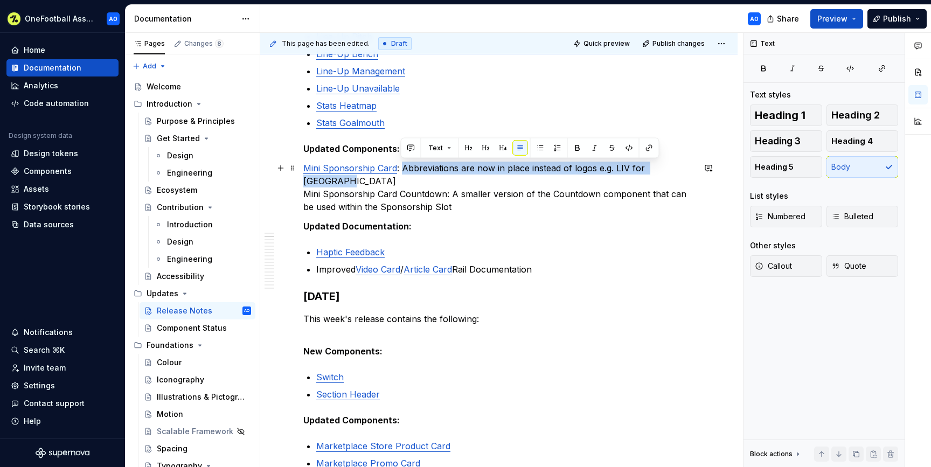
drag, startPoint x: 403, startPoint y: 170, endPoint x: 683, endPoint y: 165, distance: 280.3
click at [683, 165] on p "Mini Sponsorship Card : Abbreviations are now in place instead of logos e.g. LI…" at bounding box center [498, 188] width 391 height 52
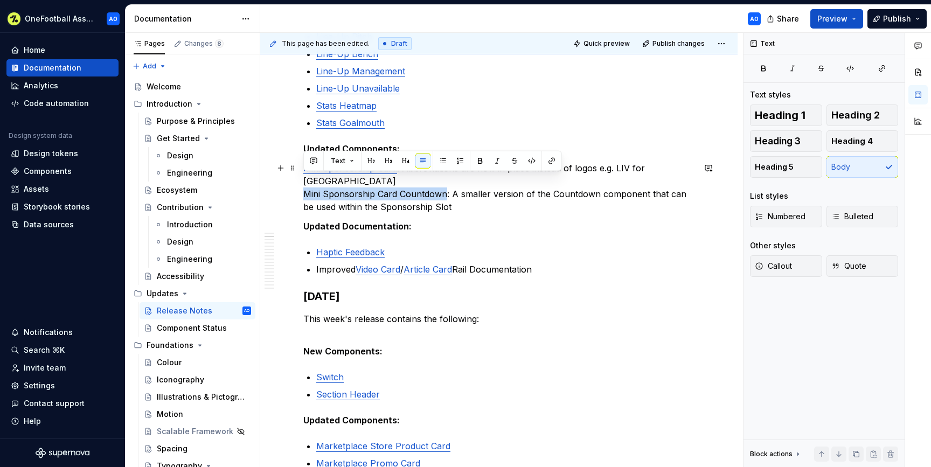
drag, startPoint x: 445, startPoint y: 184, endPoint x: 295, endPoint y: 184, distance: 149.8
click at [550, 161] on button "button" at bounding box center [551, 161] width 15 height 15
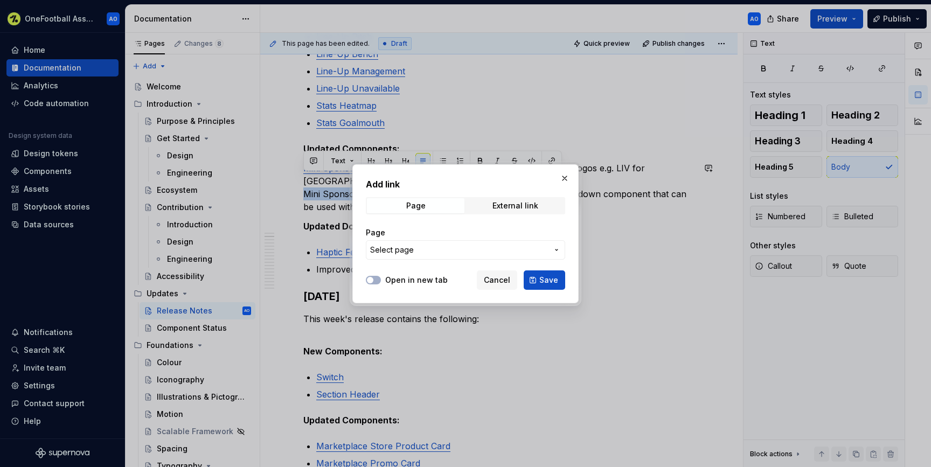
click at [475, 245] on span "Select page" at bounding box center [459, 250] width 178 height 11
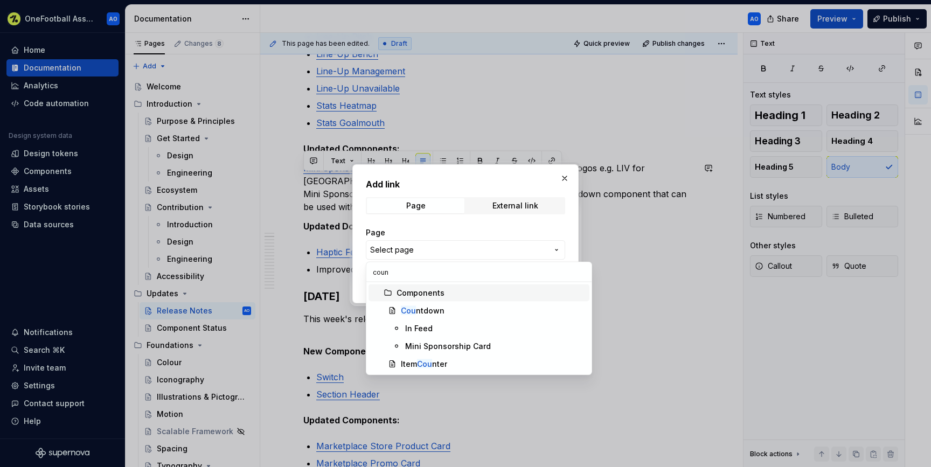
type input "count"
click at [434, 343] on div "Mini Sponsorship Card" at bounding box center [448, 346] width 86 height 11
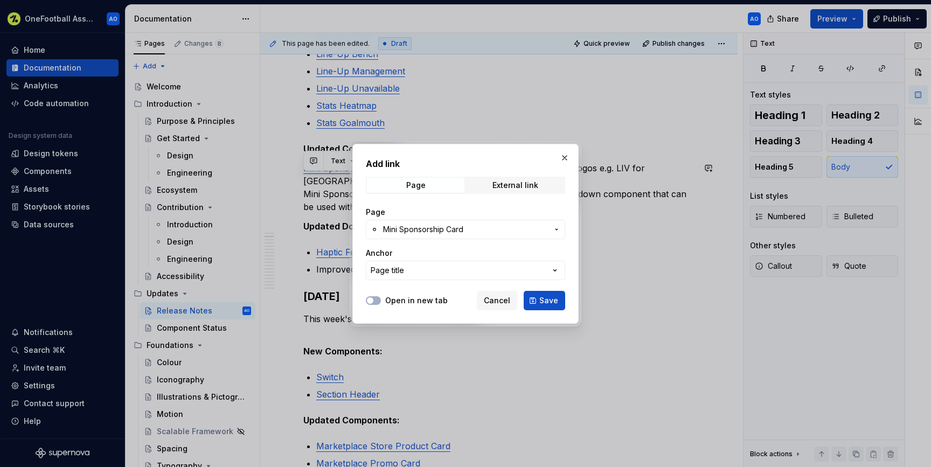
click at [543, 302] on span "Save" at bounding box center [548, 300] width 19 height 11
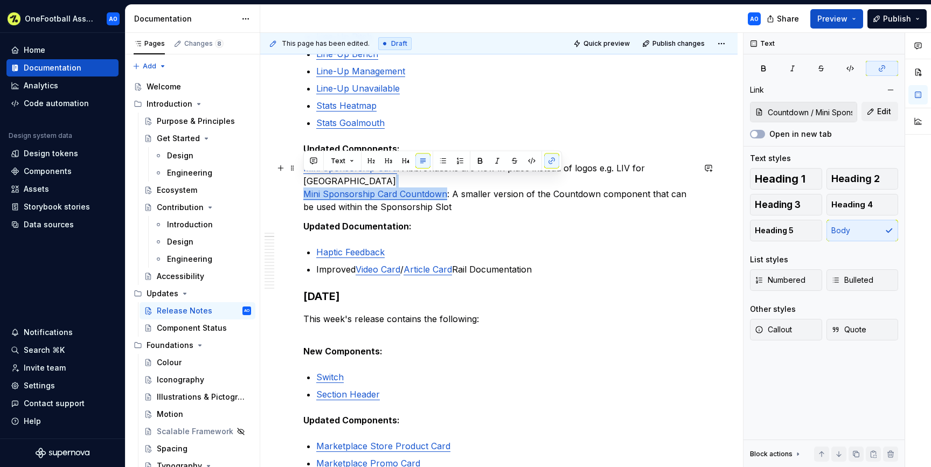
click at [370, 186] on p "Mini Sponsorship Card : Abbreviations are now in place instead of logos e.g. LI…" at bounding box center [498, 188] width 391 height 52
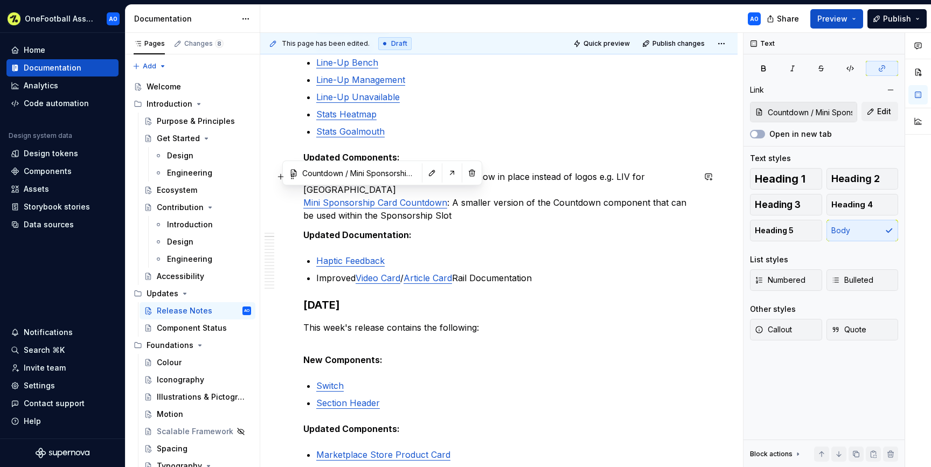
scroll to position [264, 0]
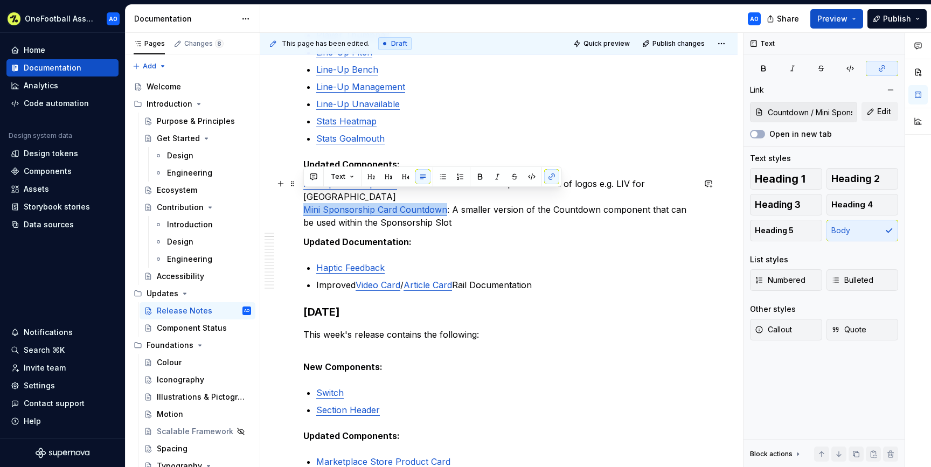
drag, startPoint x: 445, startPoint y: 197, endPoint x: 299, endPoint y: 198, distance: 146.6
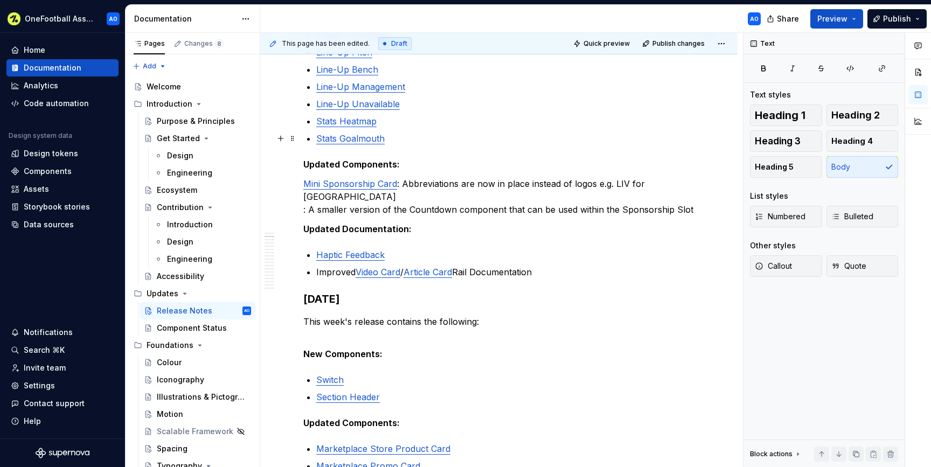
click at [396, 141] on p "Stats Goalmouth" at bounding box center [505, 138] width 378 height 13
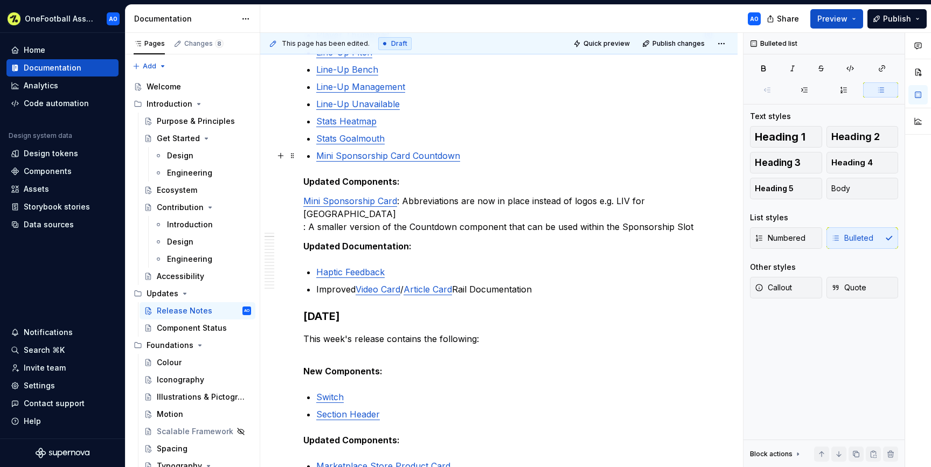
click at [412, 157] on link "Mini Sponsorship Card Countdown" at bounding box center [388, 155] width 144 height 11
click at [337, 155] on link "Mini Sponsorship Card Countdown" at bounding box center [388, 155] width 144 height 11
click at [337, 155] on link "Mini Countdown: Mini Sponsorship Card Countdown" at bounding box center [424, 155] width 216 height 11
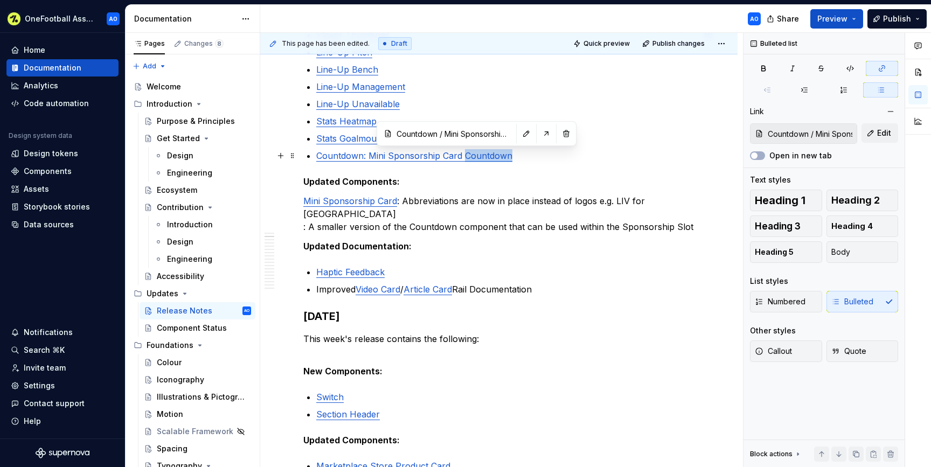
drag, startPoint x: 463, startPoint y: 155, endPoint x: 626, endPoint y: 158, distance: 162.2
click at [624, 158] on p "Countdown: Mini Sponsorship Card Countdown" at bounding box center [505, 155] width 378 height 13
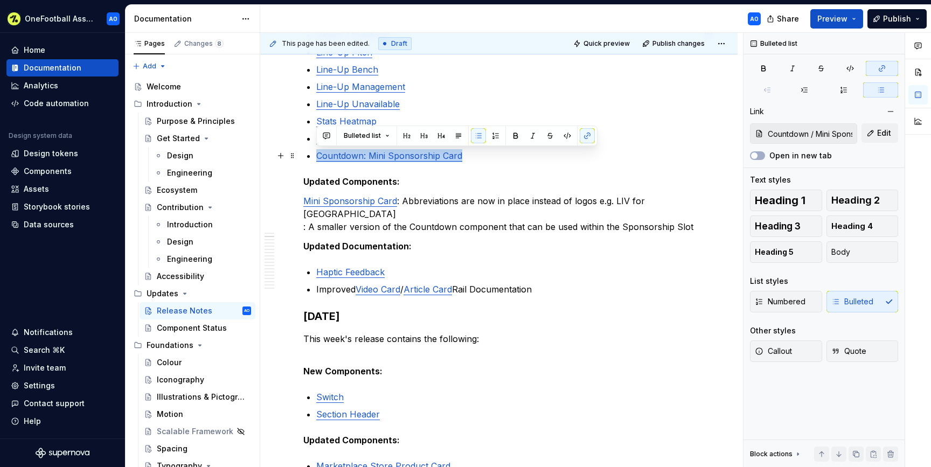
drag, startPoint x: 475, startPoint y: 154, endPoint x: 315, endPoint y: 157, distance: 159.6
copy link "Countdown: Mini Sponsorship Card"
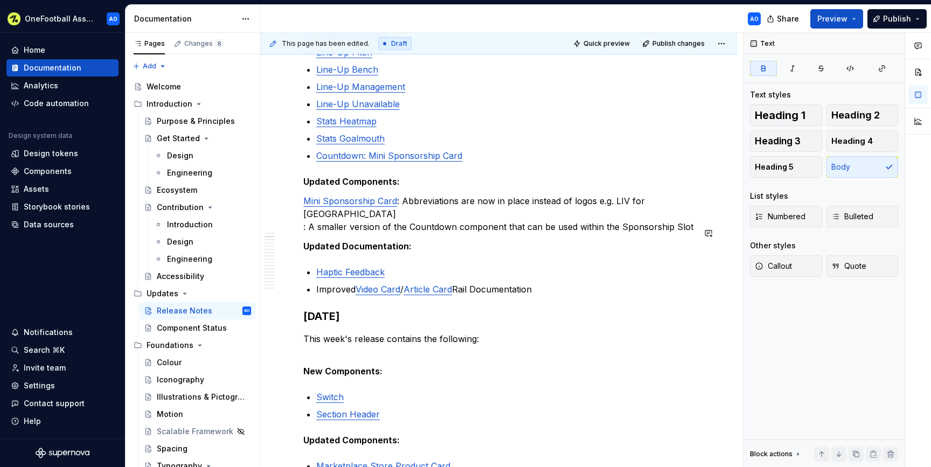
click at [416, 210] on p "Mini Sponsorship Card : Abbreviations are now in place instead of logos e.g. LI…" at bounding box center [498, 214] width 391 height 39
click at [405, 211] on p "Mini Sponsorship Card : Abbreviations are now in place instead of logos e.g. LI…" at bounding box center [498, 214] width 391 height 39
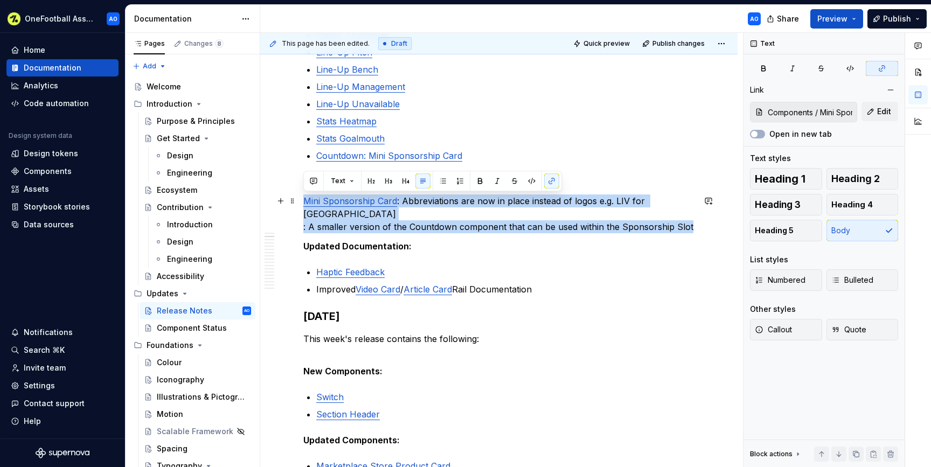
click at [690, 213] on p "Mini Sponsorship Card : Abbreviations are now in place instead of logos e.g. LI…" at bounding box center [498, 214] width 391 height 39
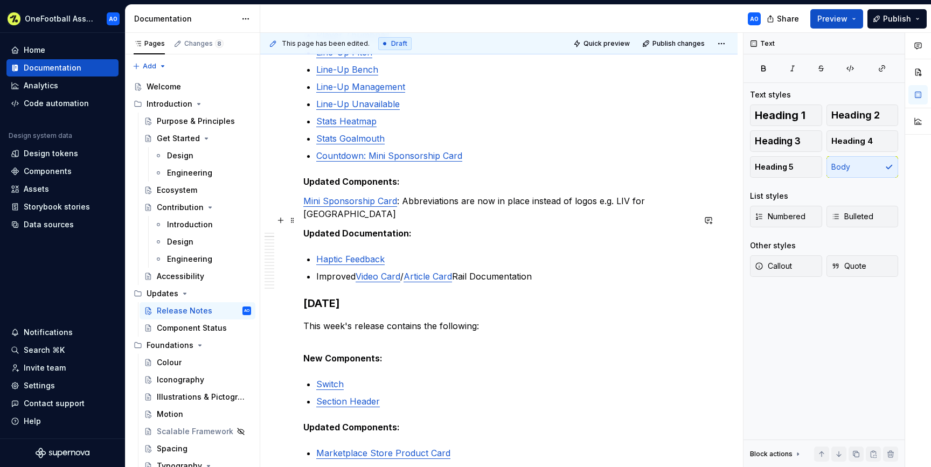
click at [307, 228] on strong "Updated Documentation:" at bounding box center [357, 233] width 108 height 11
click at [407, 204] on p "Mini Sponsorship Card : Abbreviations are now in place instead of logos e.g. LI…" at bounding box center [498, 208] width 391 height 26
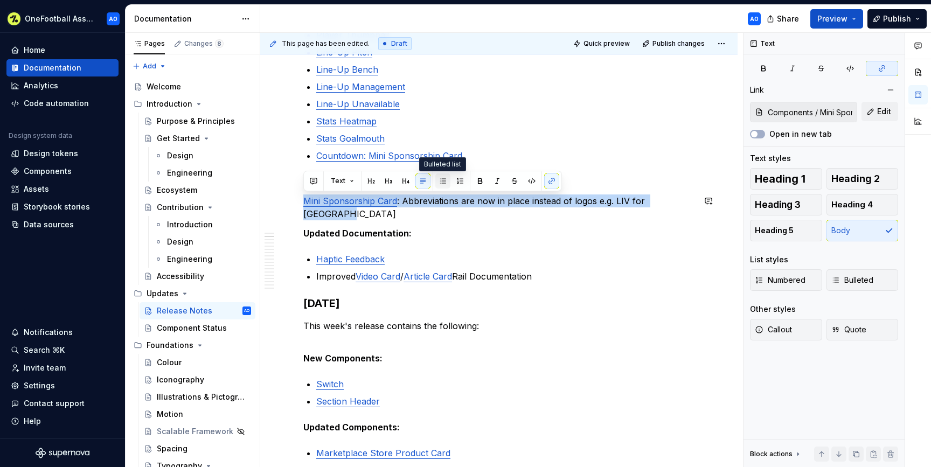
click at [437, 185] on button "button" at bounding box center [442, 181] width 15 height 15
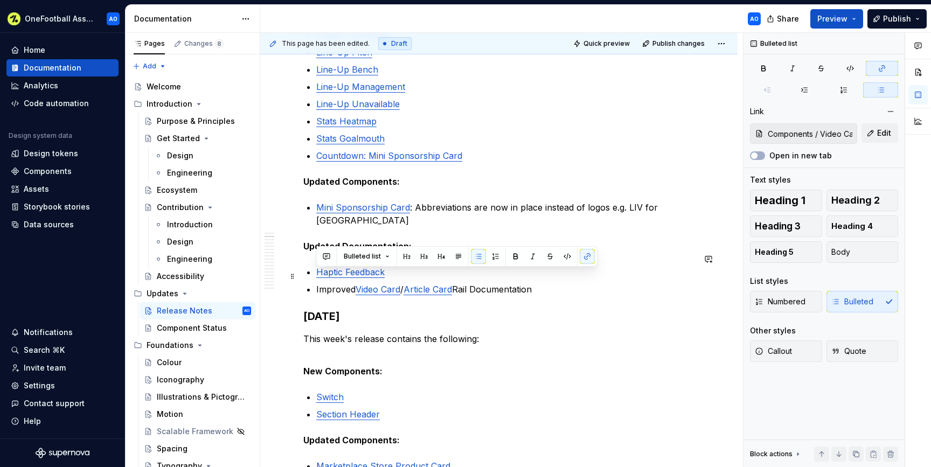
drag, startPoint x: 538, startPoint y: 275, endPoint x: 307, endPoint y: 274, distance: 231.8
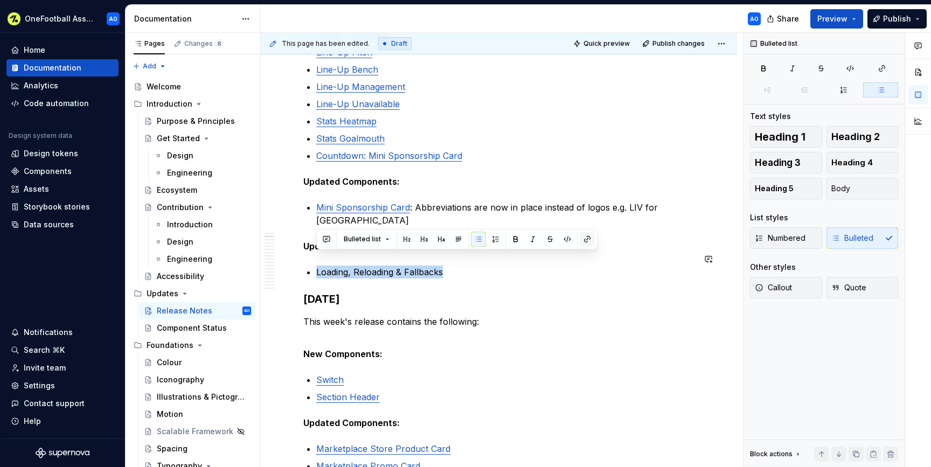
click at [585, 238] on button "button" at bounding box center [587, 239] width 15 height 15
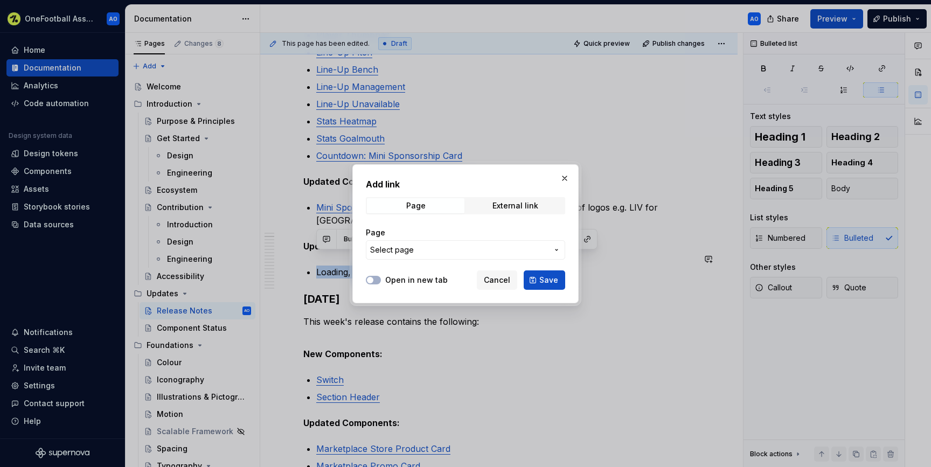
click at [525, 246] on span "Select page" at bounding box center [459, 250] width 178 height 11
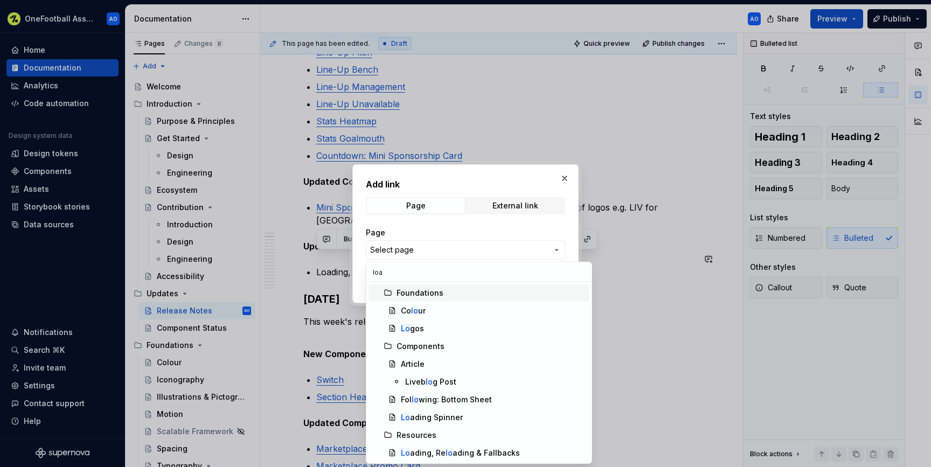
type input "load"
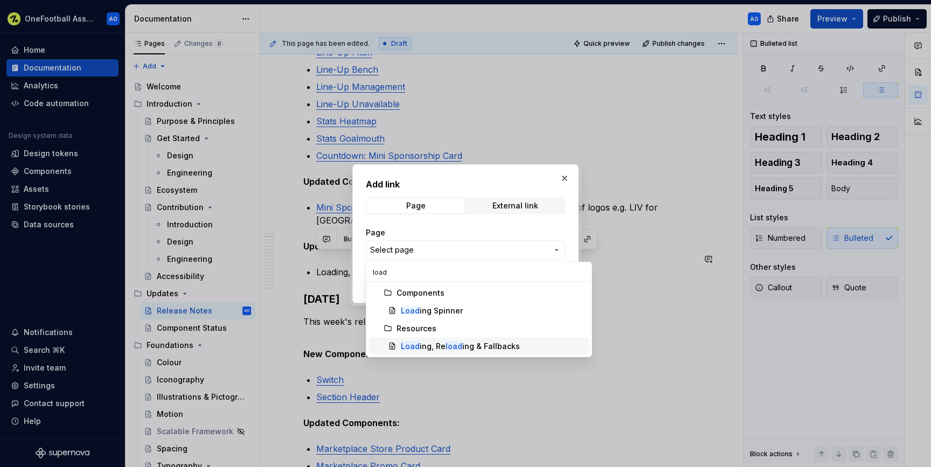
click at [442, 348] on div "Load ing, Re load ing & Fallbacks" at bounding box center [460, 346] width 119 height 11
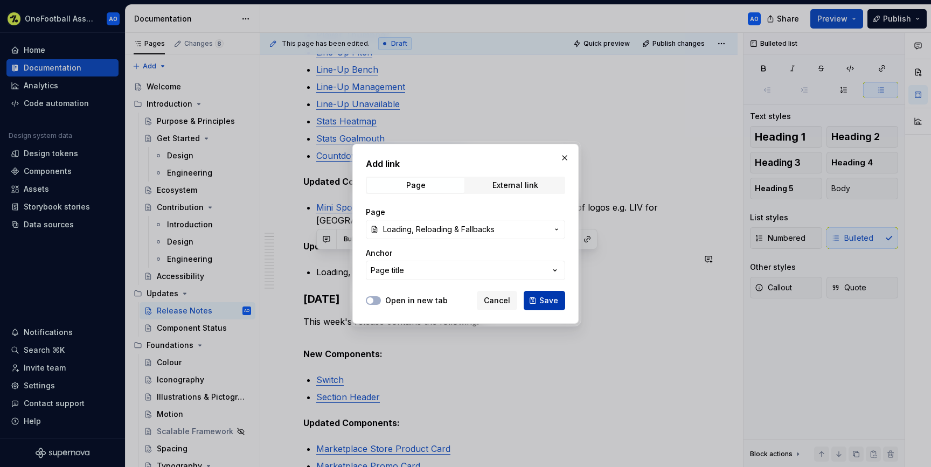
click at [536, 297] on button "Save" at bounding box center [544, 300] width 41 height 19
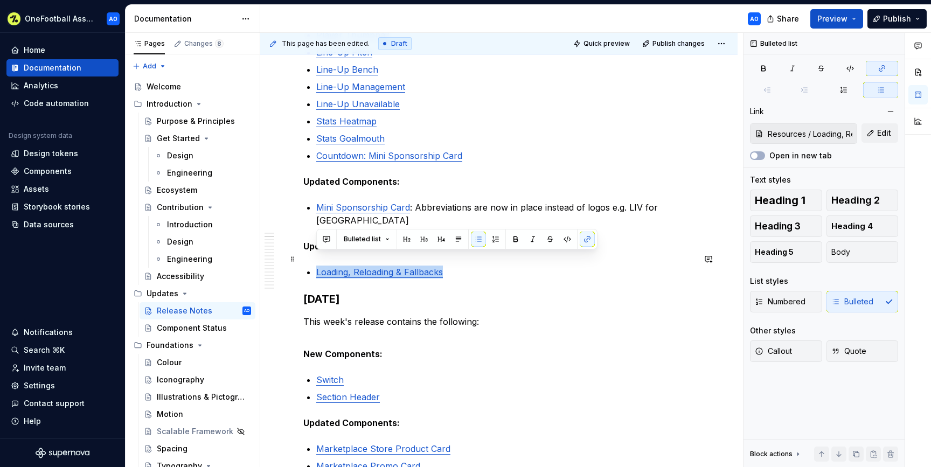
click at [499, 266] on p "Loading, Reloading & Fallbacks" at bounding box center [505, 272] width 378 height 13
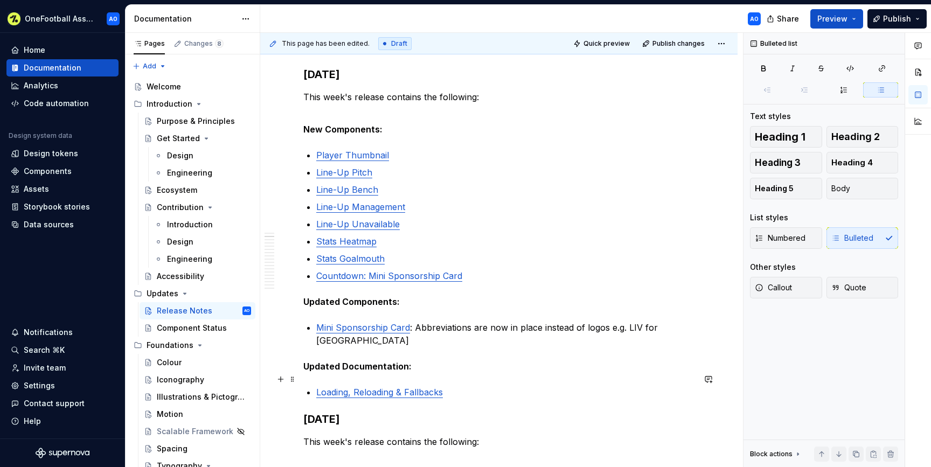
scroll to position [140, 0]
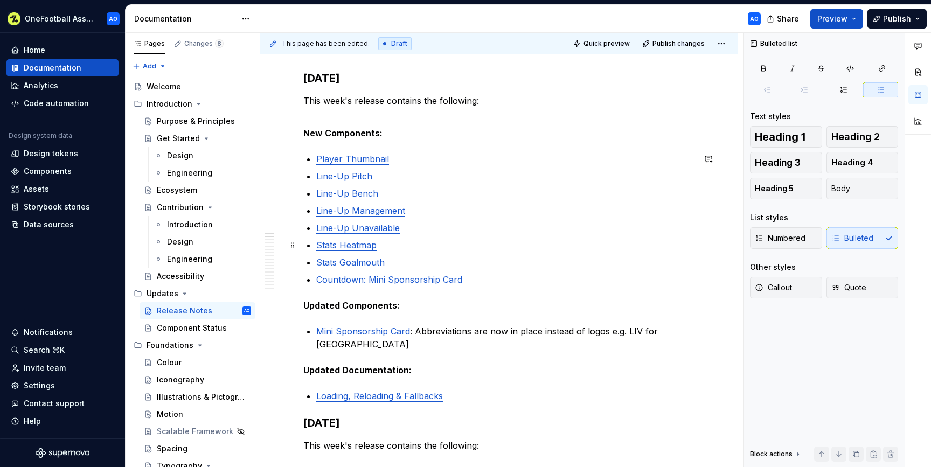
click at [381, 241] on p "Stats Heatmap" at bounding box center [505, 245] width 378 height 13
click at [363, 245] on link "Stats Heatmap" at bounding box center [346, 245] width 60 height 11
click at [462, 280] on p "Countdown: Mini Sponsorship Card" at bounding box center [505, 279] width 378 height 13
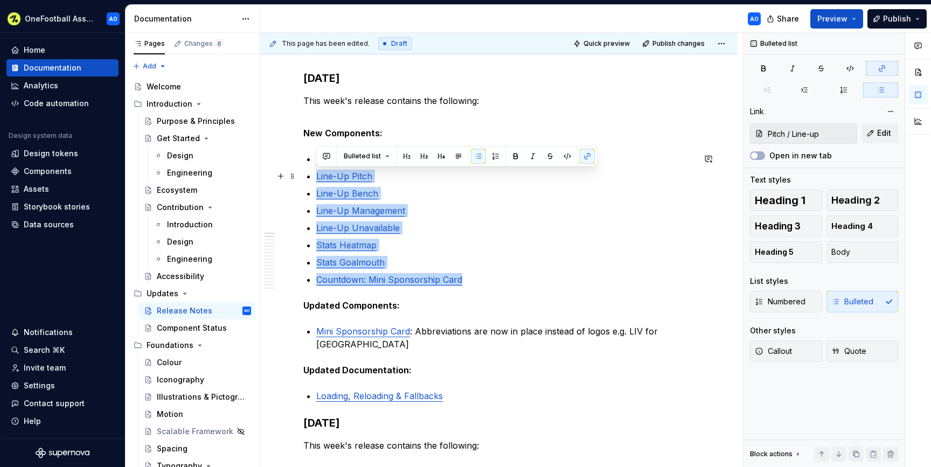
type input "Components / Player: Thumbnail"
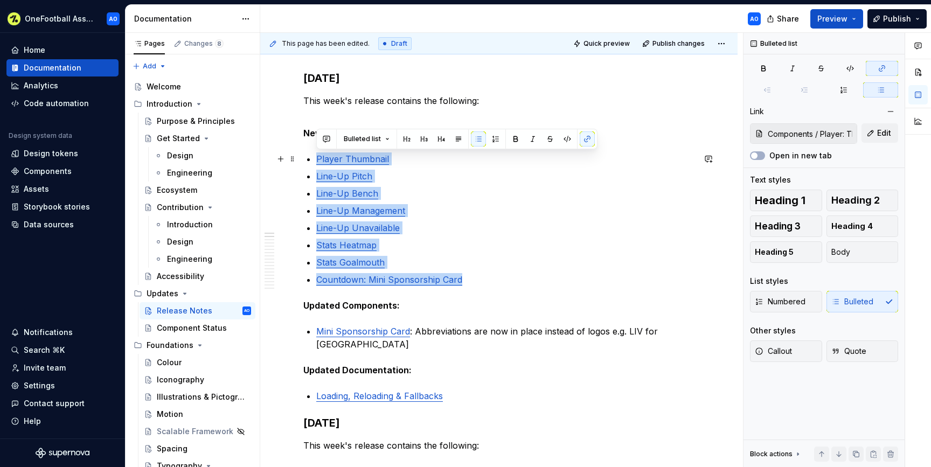
drag, startPoint x: 480, startPoint y: 282, endPoint x: 308, endPoint y: 157, distance: 212.9
click at [316, 157] on ul "Player Thumbnail Line-Up Pitch Line-Up Bench Line-Up Management Line-Up Unavail…" at bounding box center [505, 220] width 378 height 134
copy ul "Player Thumbnail Line-Up Pitch Line-Up Bench Line-Up Management Line-Up Unavail…"
click at [890, 20] on span "Publish" at bounding box center [897, 18] width 28 height 11
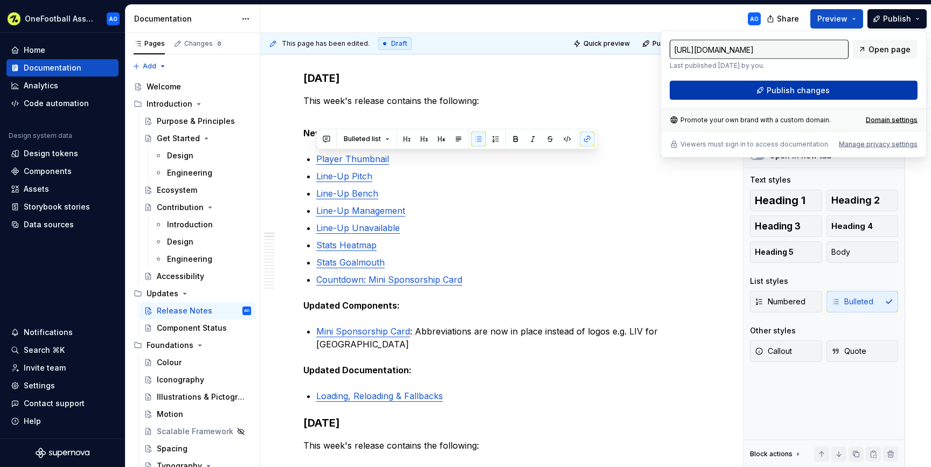
click at [743, 91] on button "Publish changes" at bounding box center [794, 90] width 248 height 19
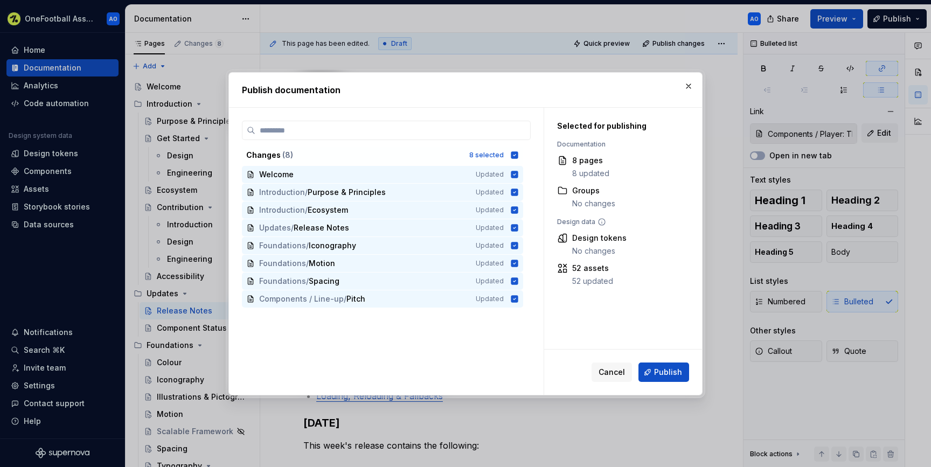
click at [662, 377] on span "Publish" at bounding box center [668, 372] width 28 height 11
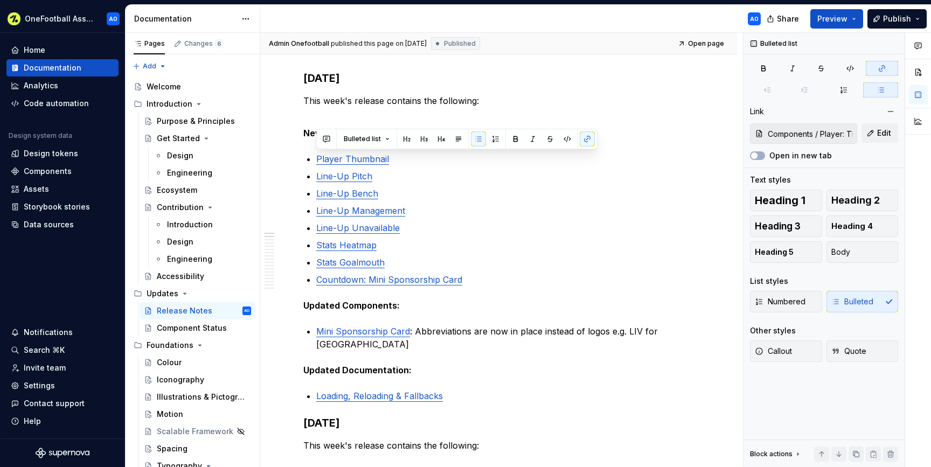
type textarea "*"
